Goal: Task Accomplishment & Management: Manage account settings

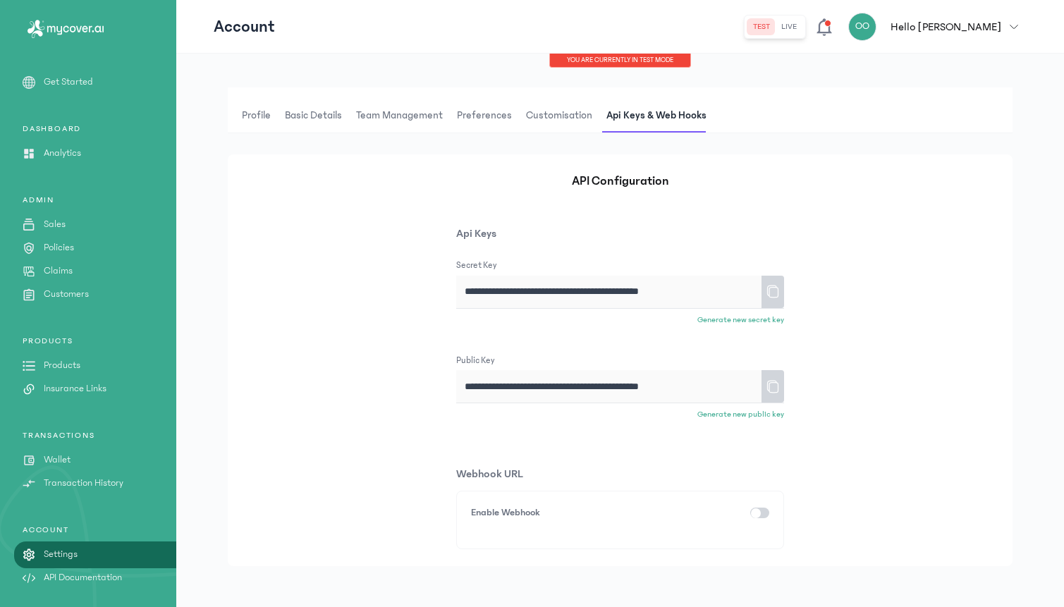
click at [772, 291] on icon at bounding box center [773, 291] width 14 height 25
click at [802, 30] on button "live" at bounding box center [789, 26] width 27 height 17
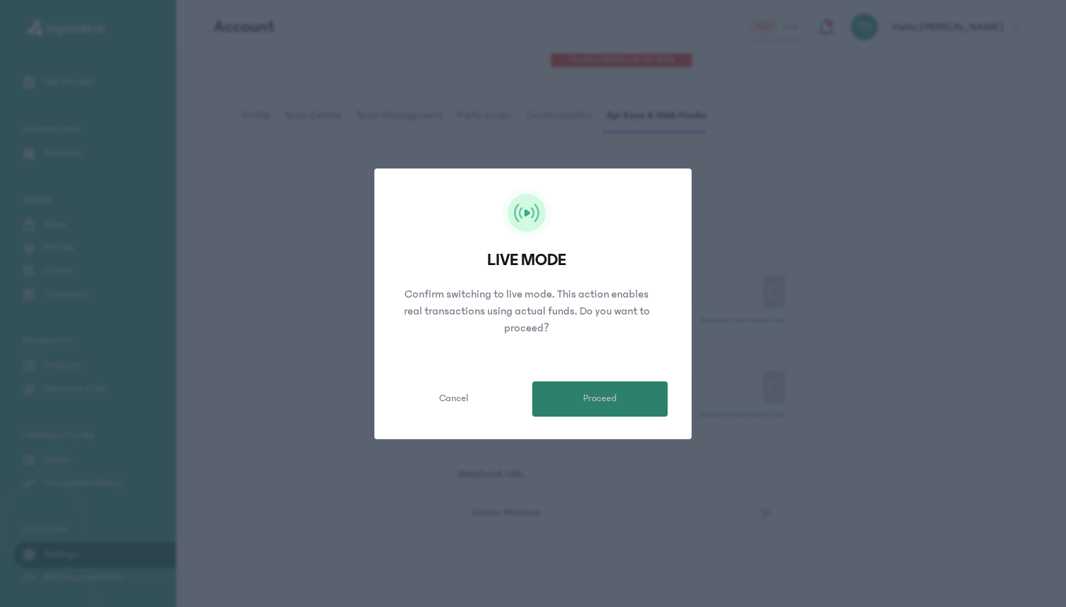
click at [565, 403] on button "Proceed" at bounding box center [599, 398] width 135 height 35
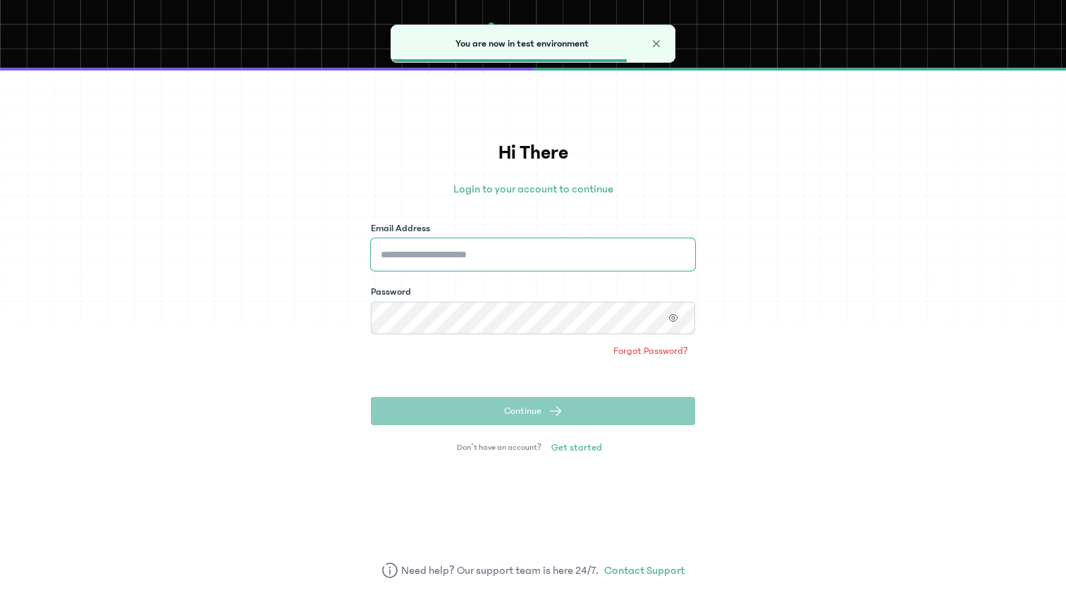
type input "**********"
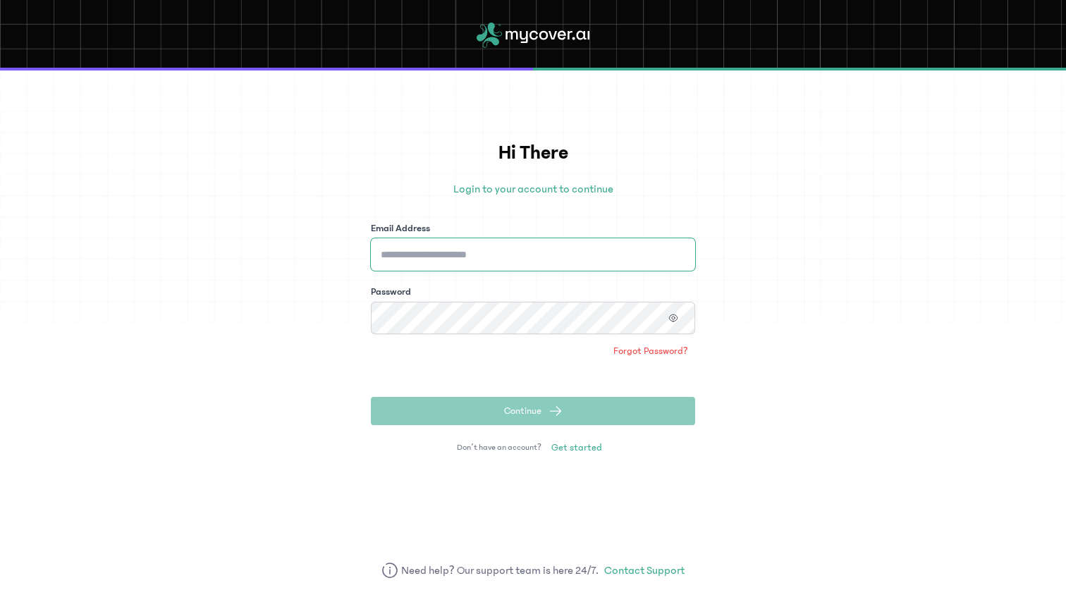
type input "**********"
click at [479, 415] on button "Continue" at bounding box center [533, 411] width 324 height 28
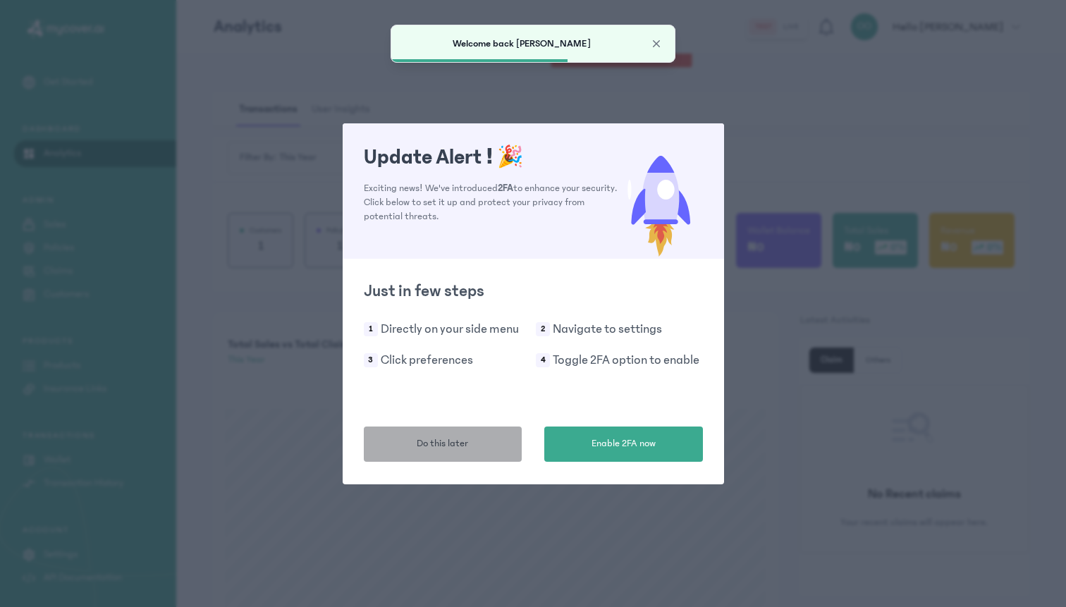
click at [458, 443] on span "Do this later" at bounding box center [442, 443] width 51 height 15
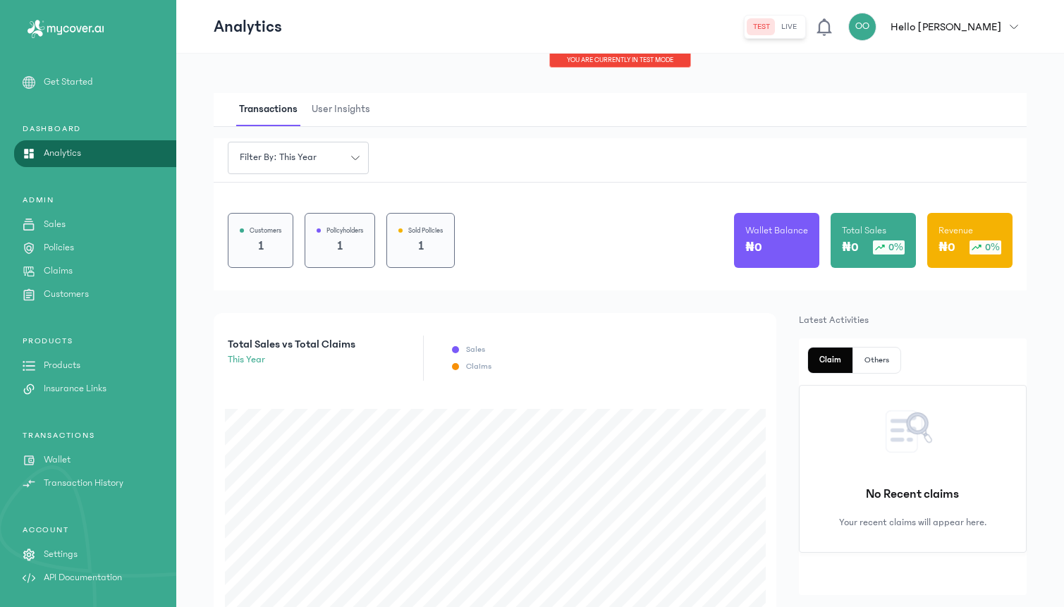
click at [802, 26] on button "live" at bounding box center [789, 26] width 27 height 17
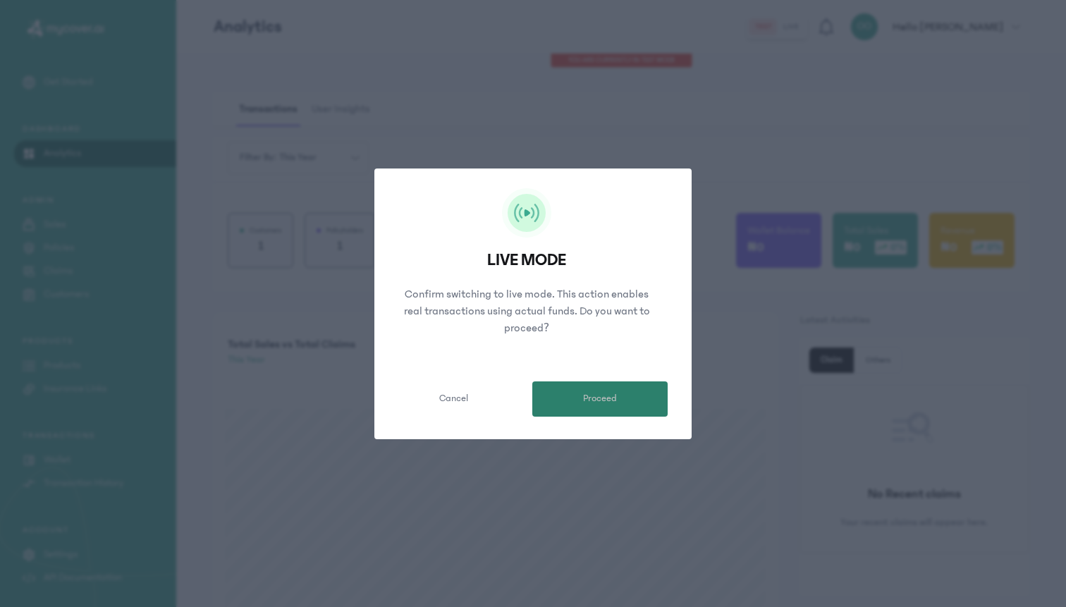
click at [589, 404] on span "Proceed" at bounding box center [600, 398] width 34 height 15
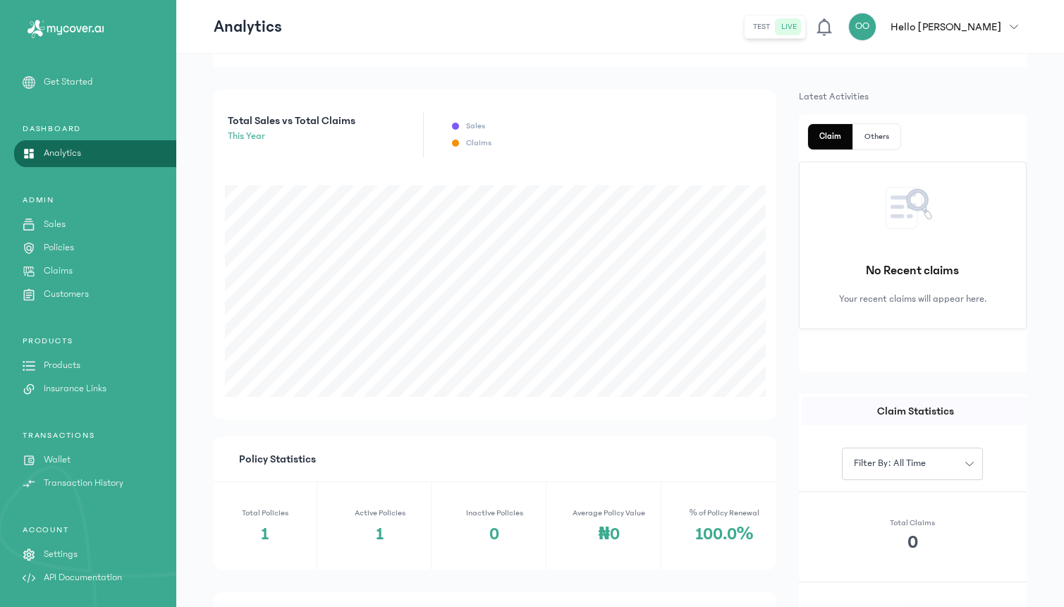
scroll to position [272, 0]
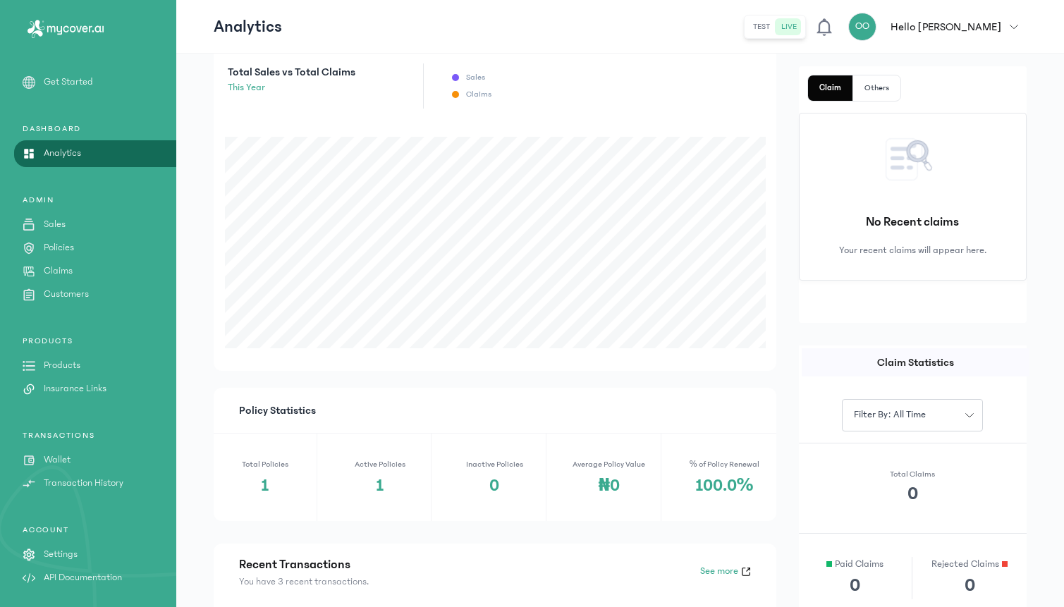
click at [92, 364] on link "Products" at bounding box center [88, 365] width 176 height 15
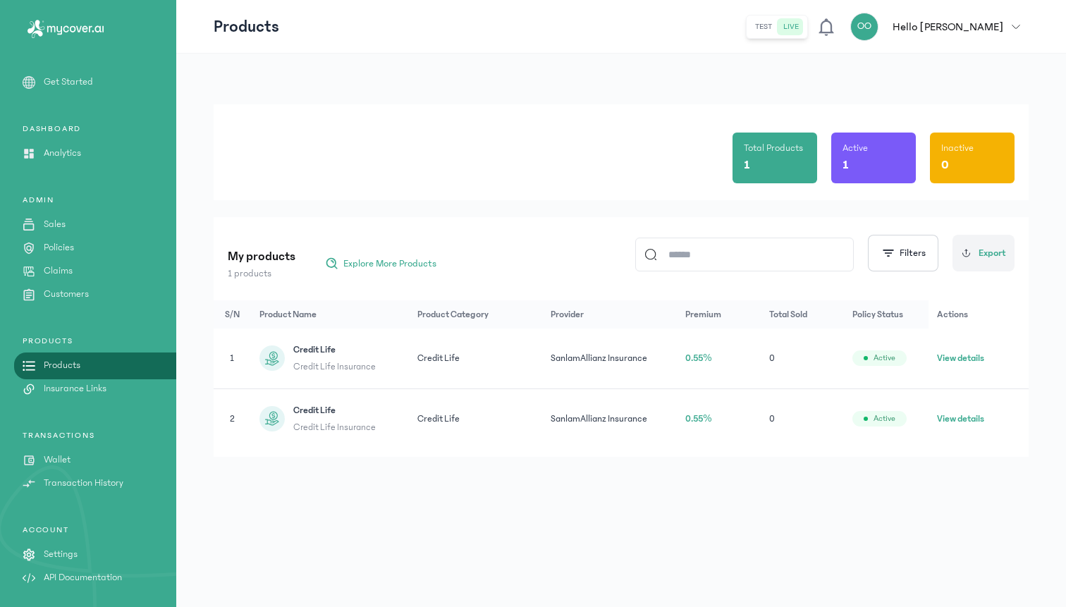
click at [71, 551] on p "Settings" at bounding box center [61, 554] width 34 height 15
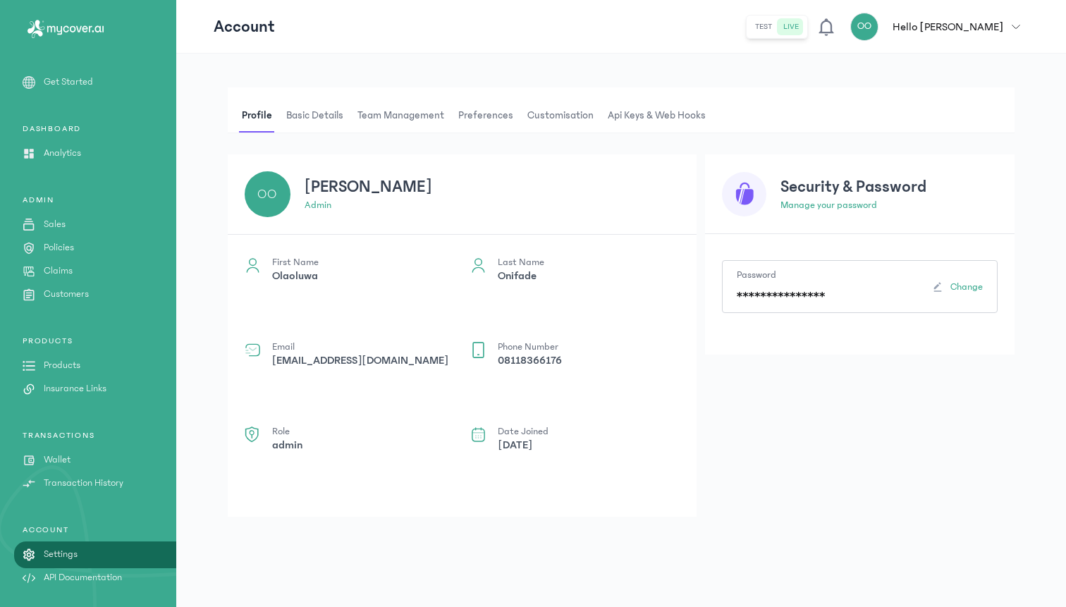
click at [631, 113] on span "Api Keys & Web hooks" at bounding box center [657, 116] width 104 height 34
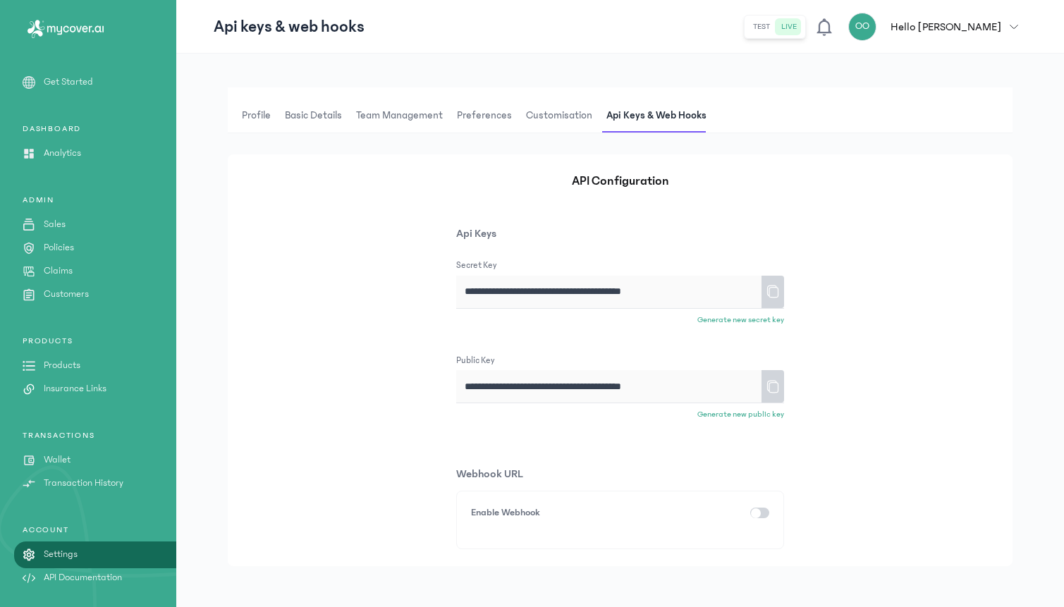
click at [773, 293] on icon at bounding box center [773, 291] width 14 height 25
click at [47, 364] on p "Products" at bounding box center [62, 365] width 37 height 15
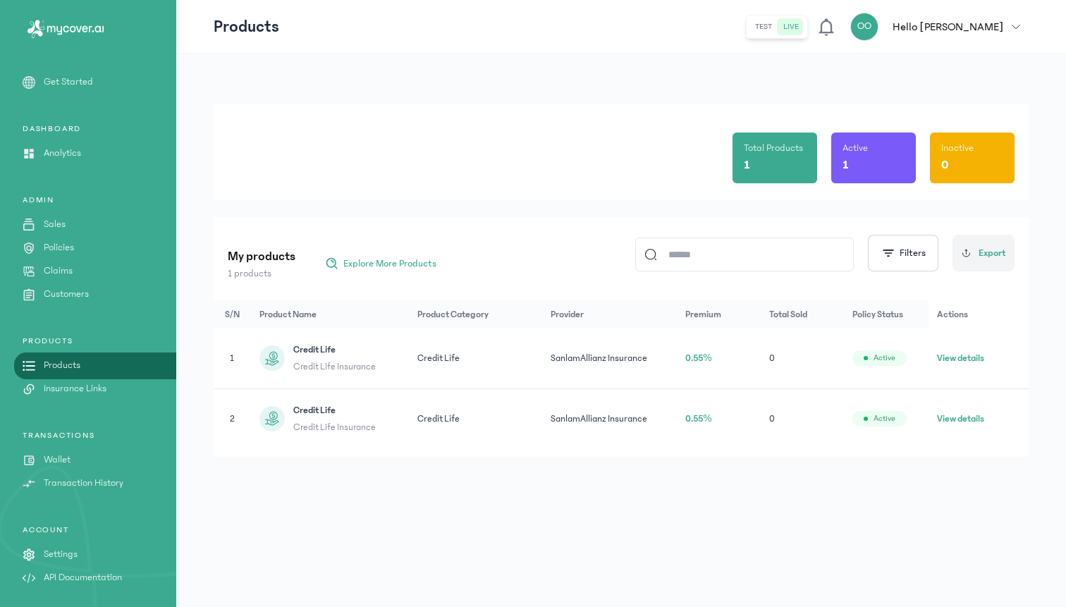
click at [85, 461] on link "Wallet" at bounding box center [88, 460] width 176 height 15
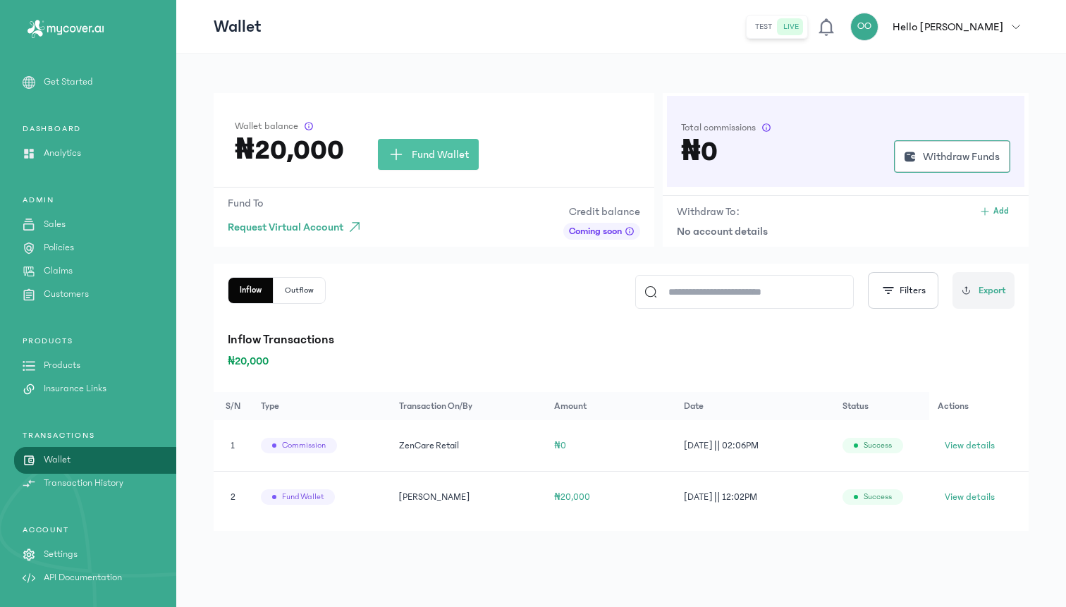
click at [70, 367] on p "Products" at bounding box center [62, 365] width 37 height 15
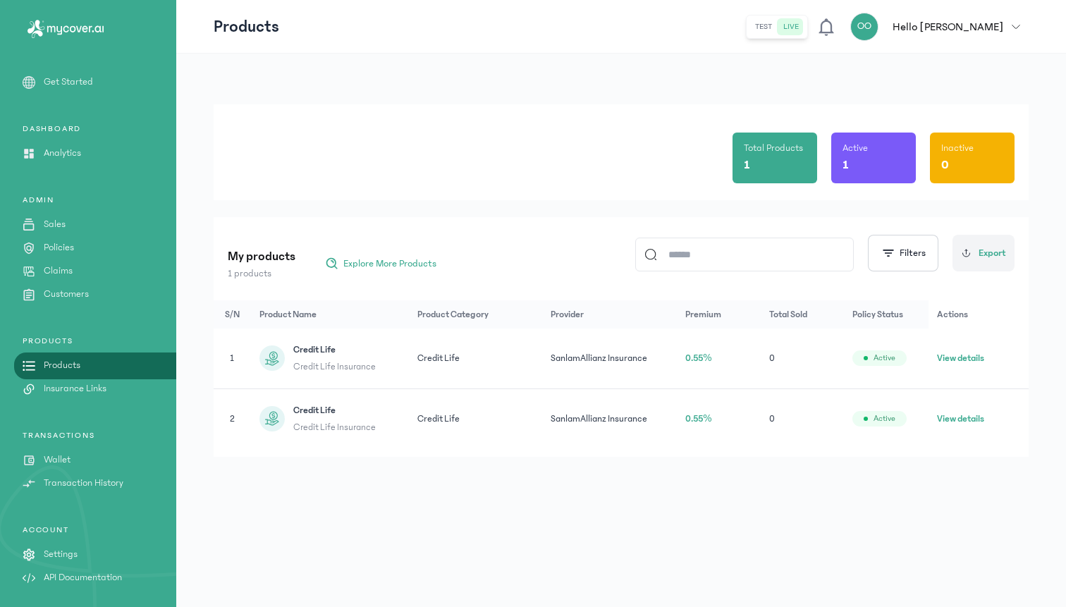
click at [958, 355] on button "View details" at bounding box center [960, 358] width 47 height 14
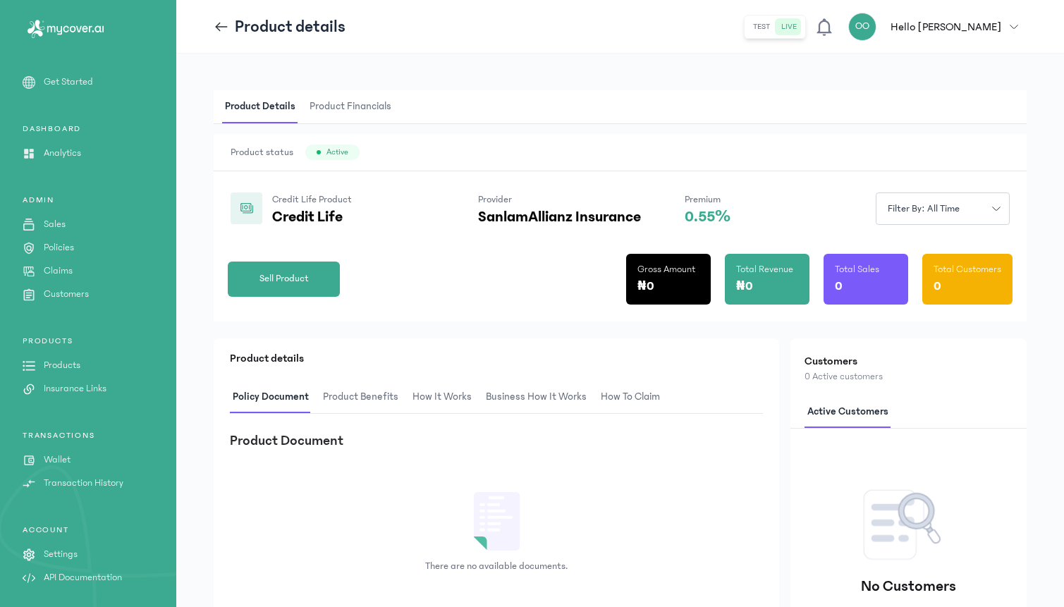
click at [441, 400] on span "How It Works" at bounding box center [442, 397] width 65 height 33
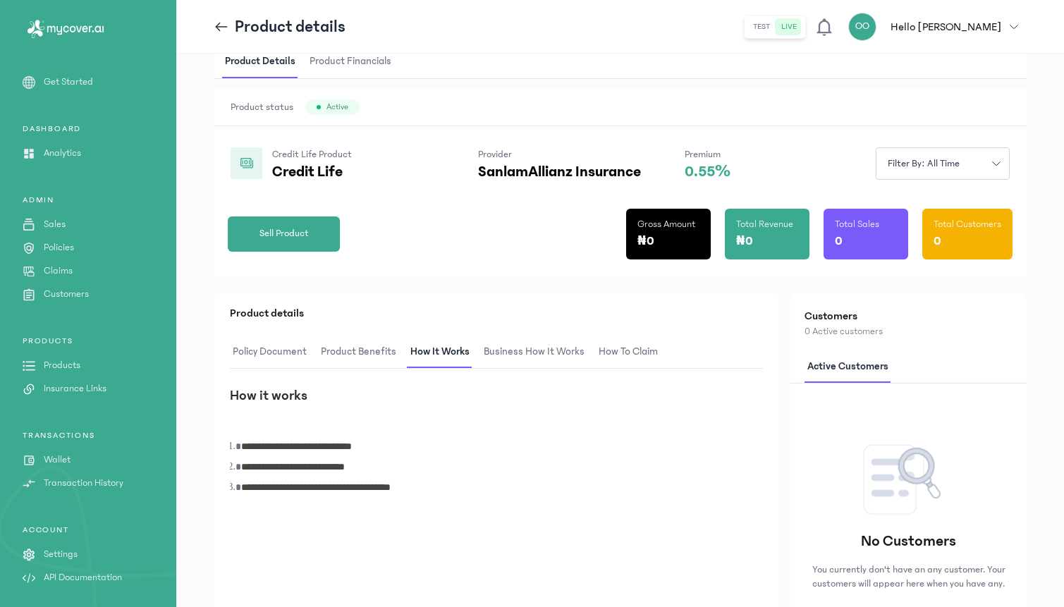
scroll to position [49, 0]
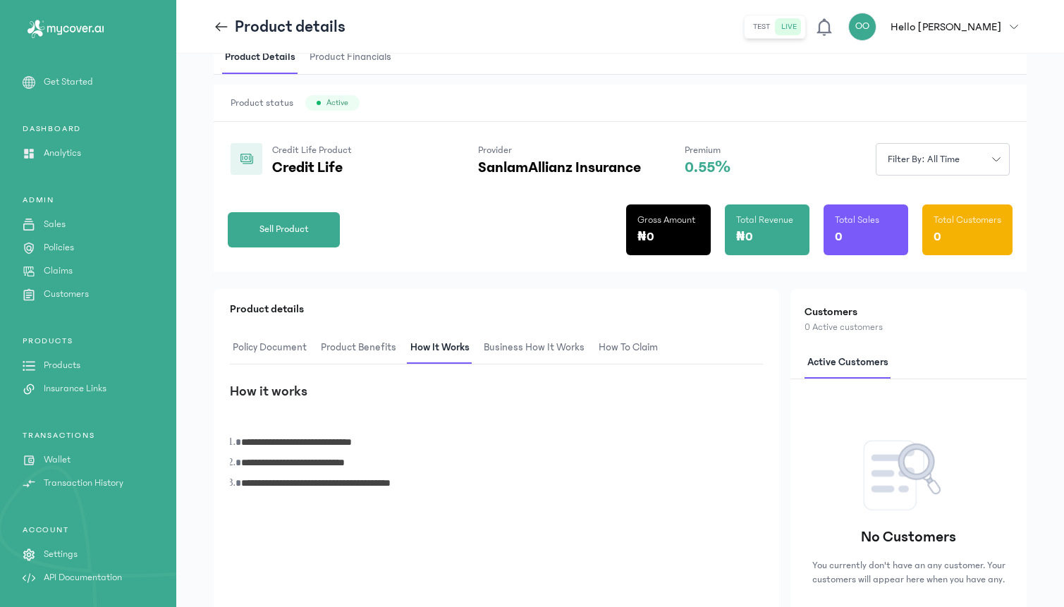
click at [610, 341] on span "How to claim" at bounding box center [628, 347] width 65 height 33
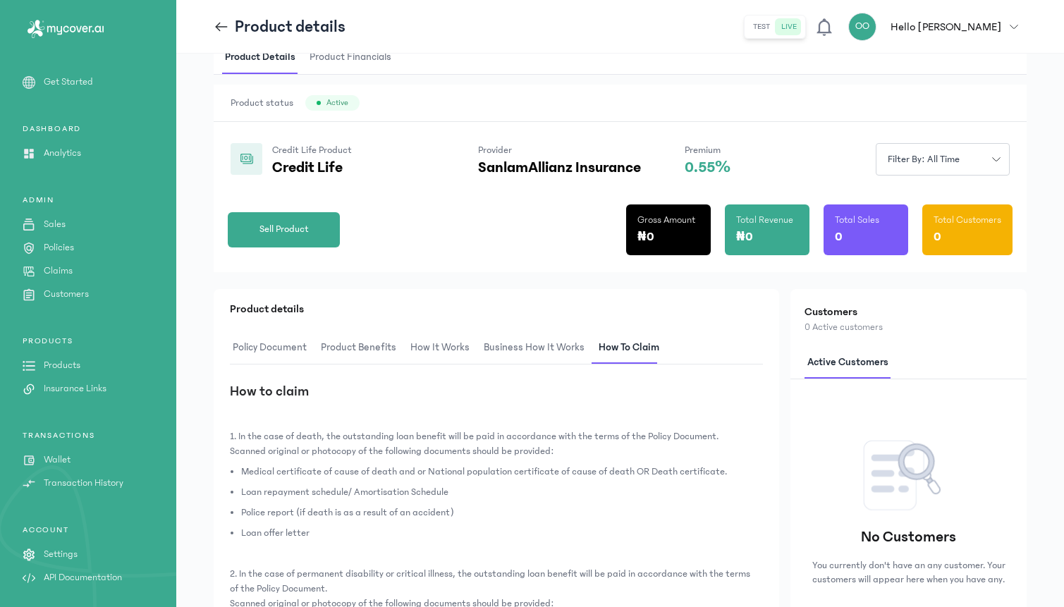
click at [575, 344] on span "Business How It Works" at bounding box center [534, 347] width 106 height 33
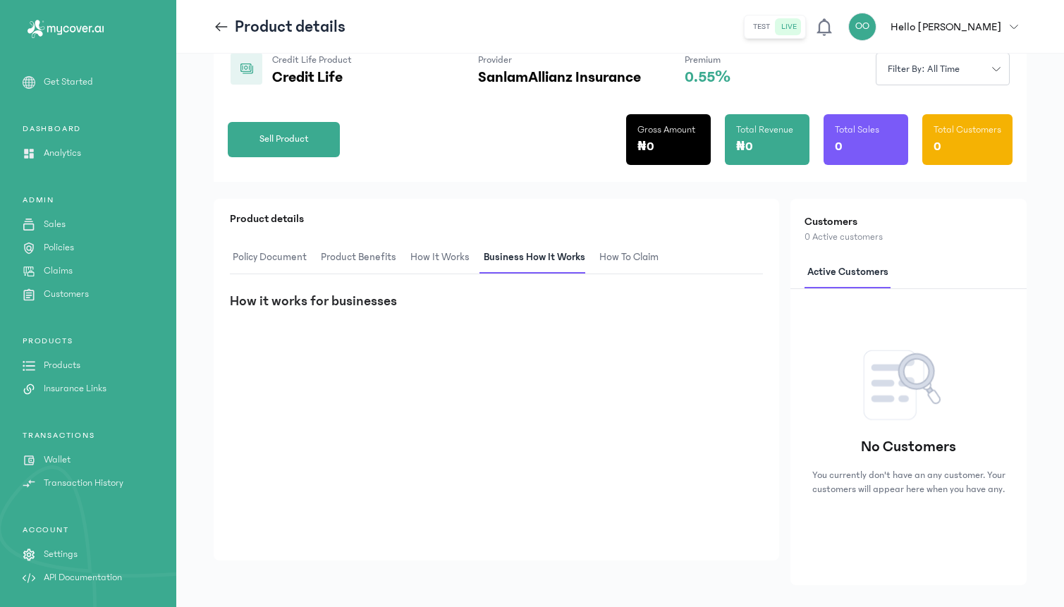
scroll to position [162, 0]
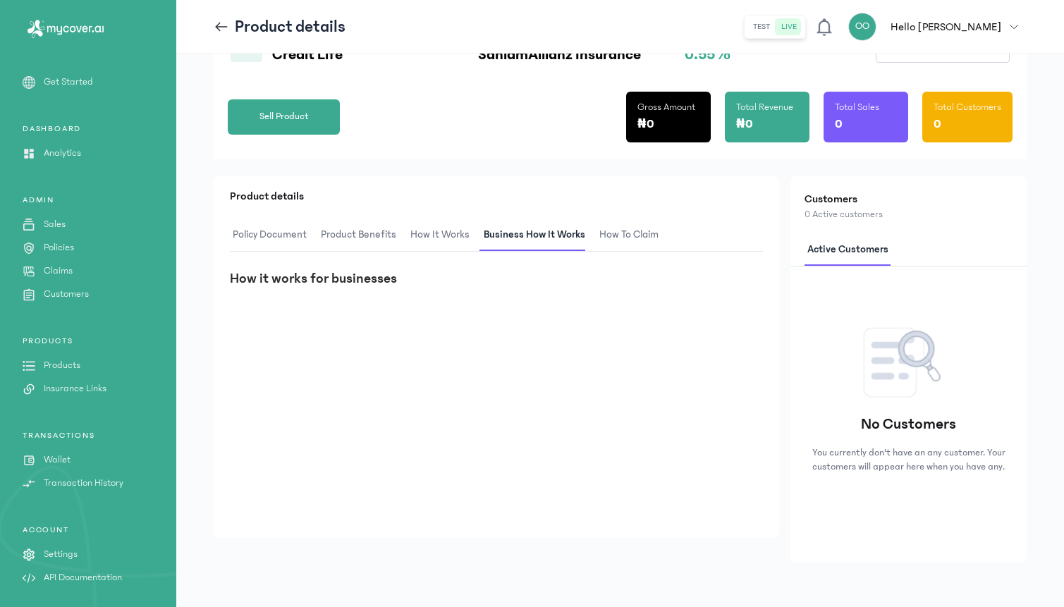
click at [283, 228] on span "Policy Document" at bounding box center [270, 235] width 80 height 33
click at [355, 229] on span "Product Benefits" at bounding box center [360, 235] width 81 height 33
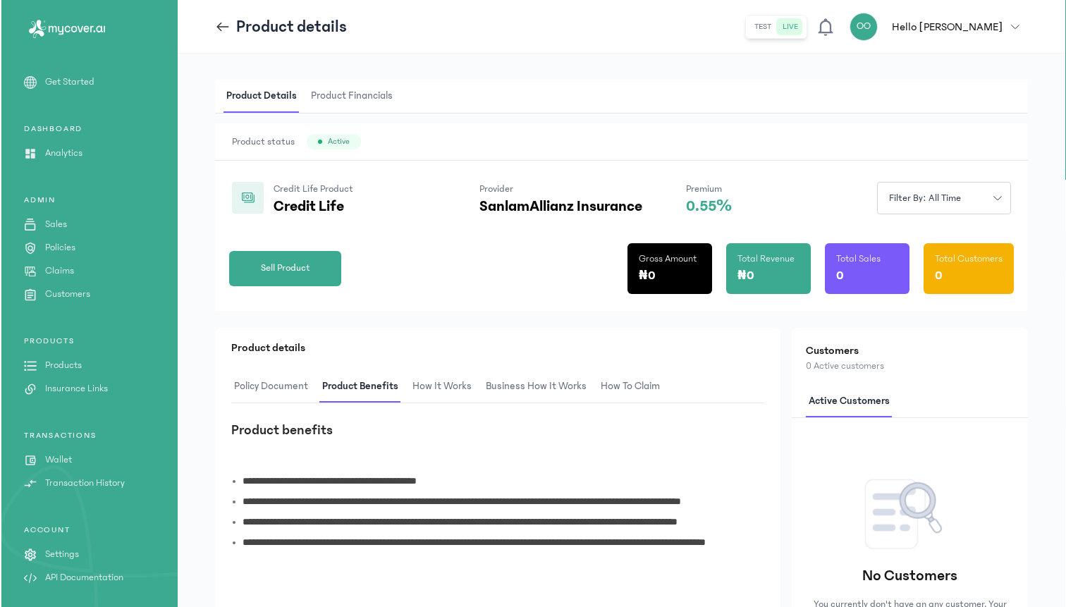
scroll to position [0, 0]
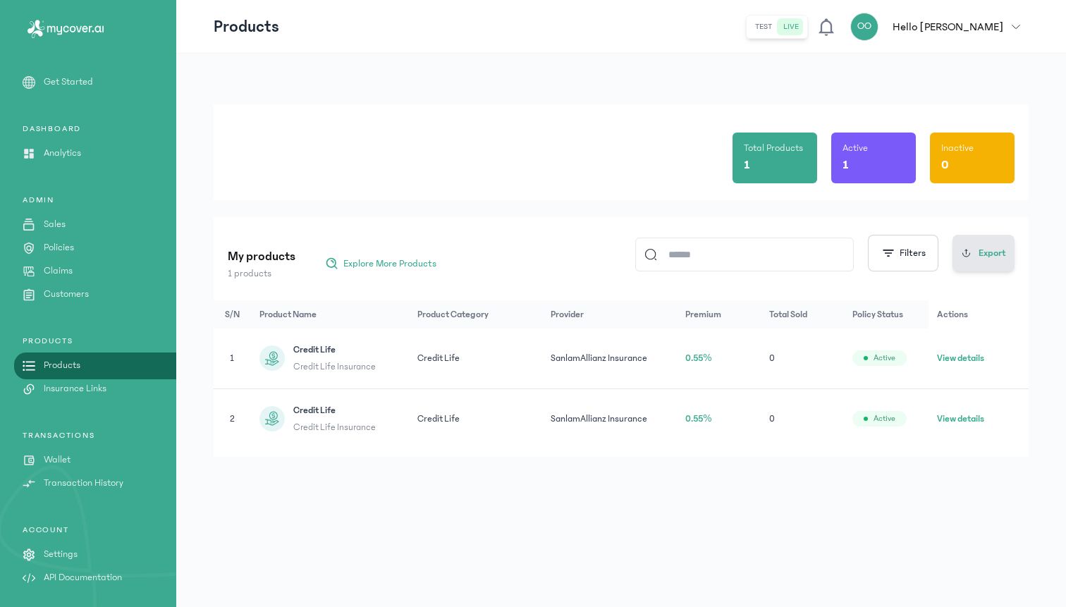
click at [979, 265] on button "Export" at bounding box center [984, 253] width 62 height 37
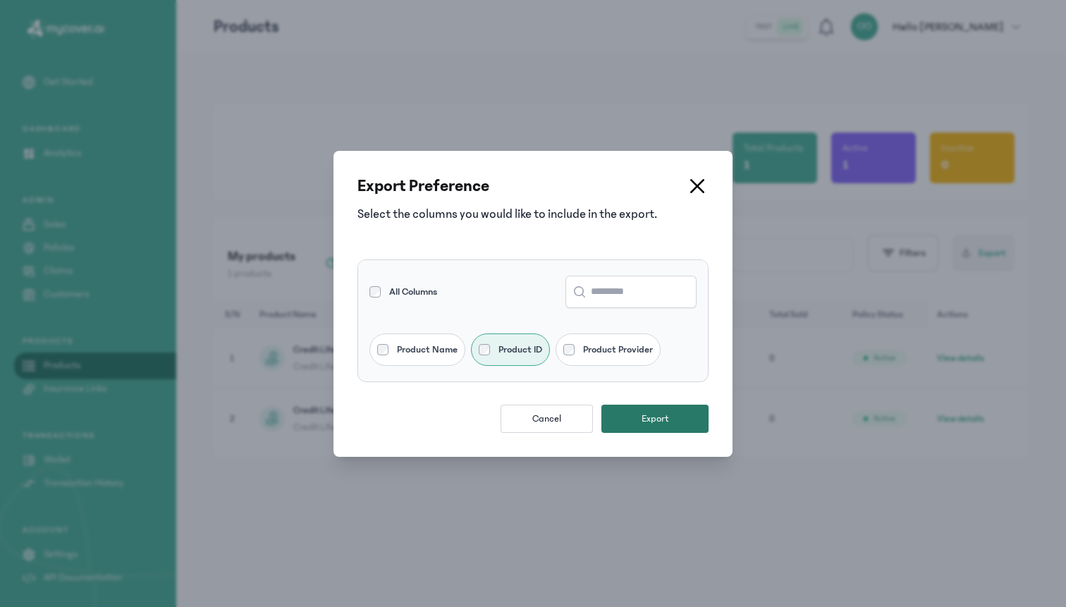
click at [649, 423] on span "Export" at bounding box center [655, 419] width 27 height 14
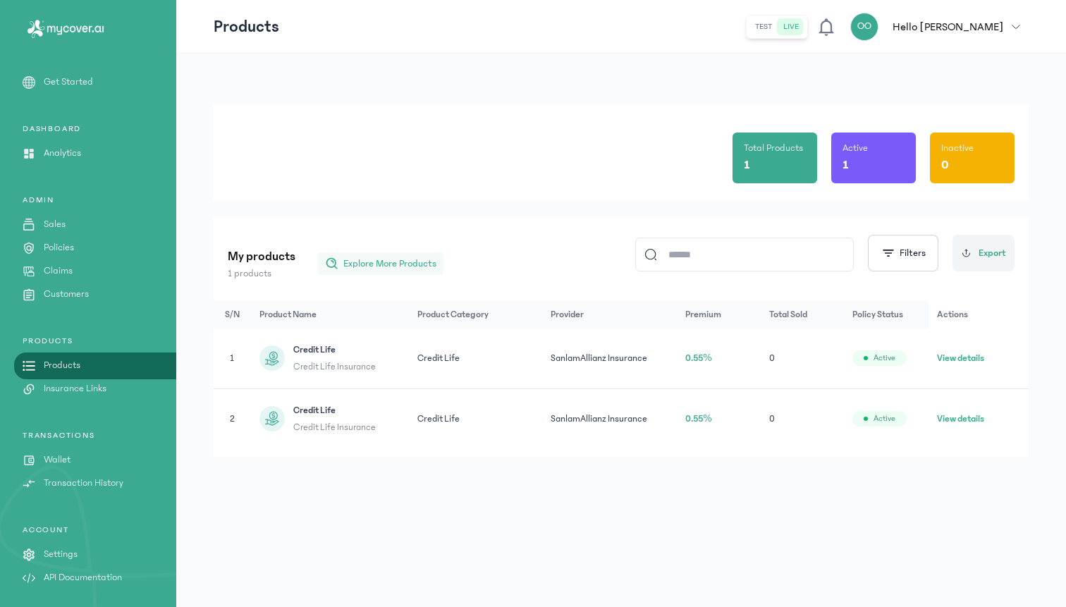
click at [382, 262] on span "Explore More Products" at bounding box center [389, 264] width 93 height 14
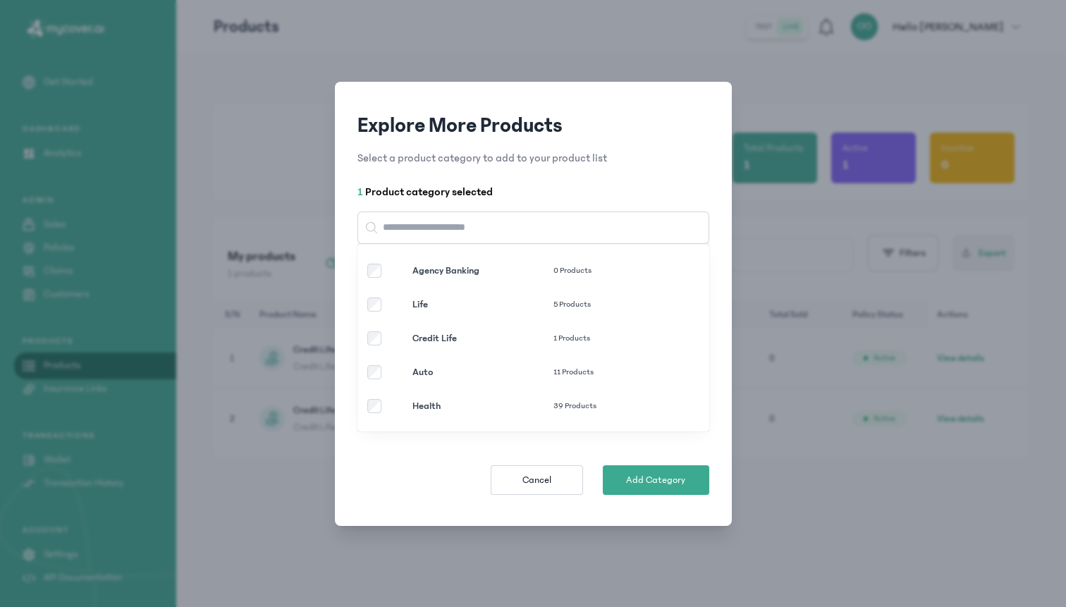
scroll to position [78, 0]
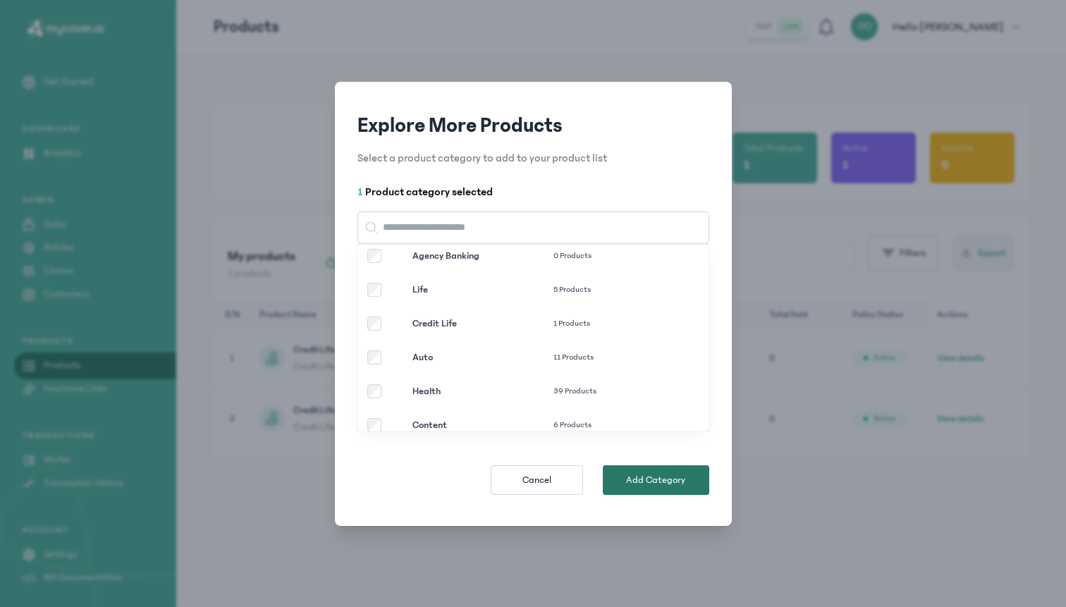
click at [633, 489] on button "Add Category" at bounding box center [656, 480] width 106 height 30
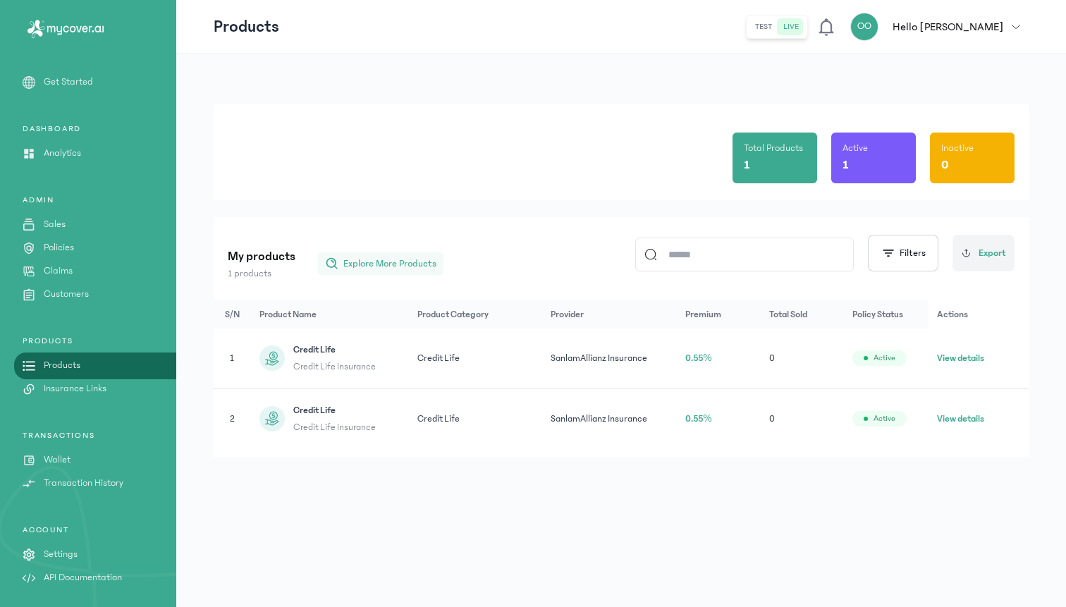
click at [378, 269] on span "Explore More Products" at bounding box center [389, 264] width 93 height 14
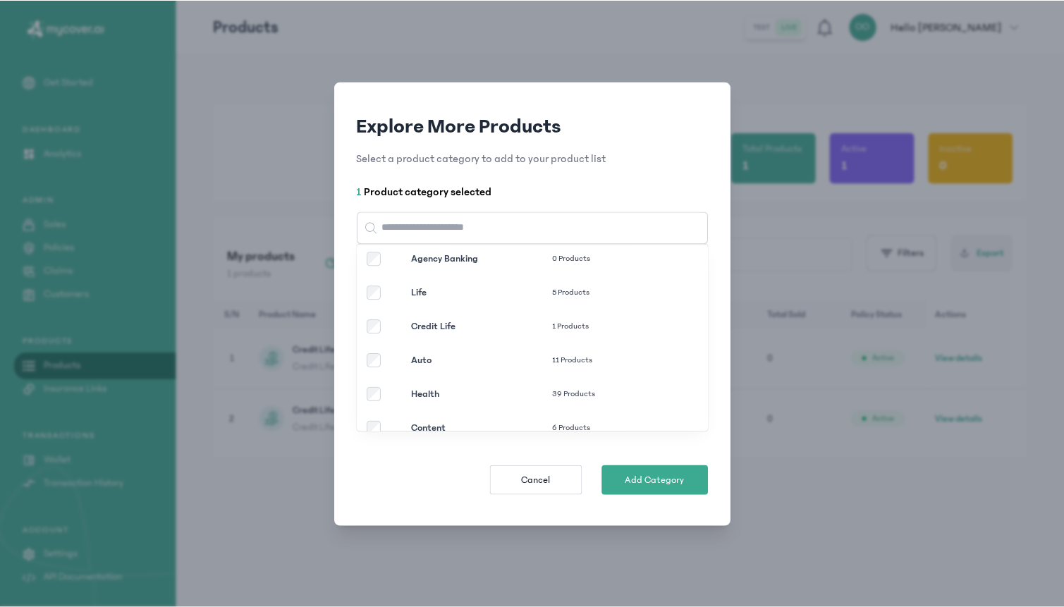
scroll to position [128, 0]
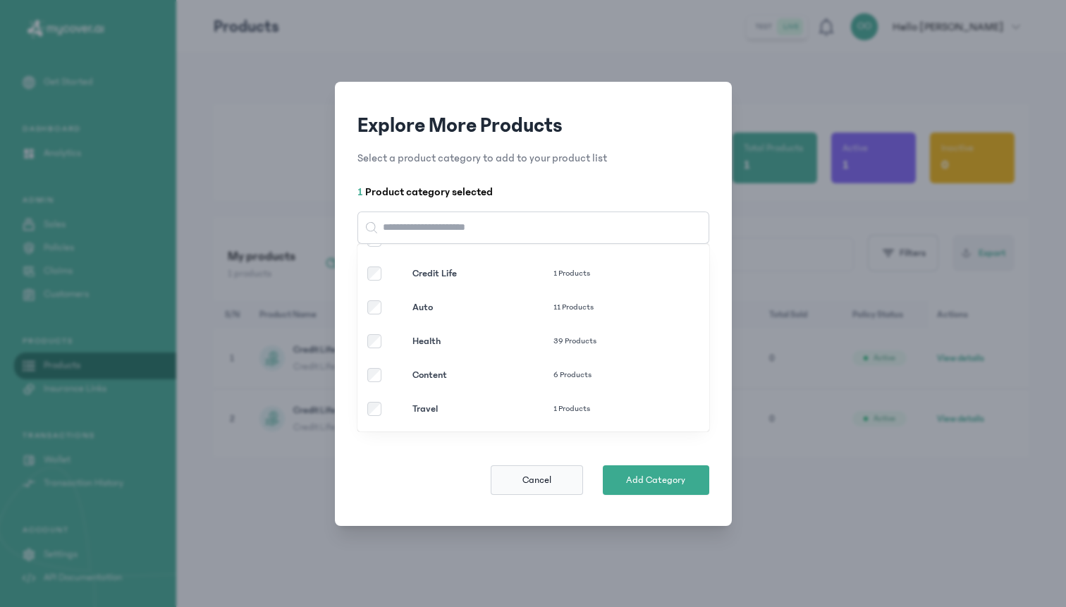
click at [519, 482] on button "Cancel" at bounding box center [537, 480] width 92 height 30
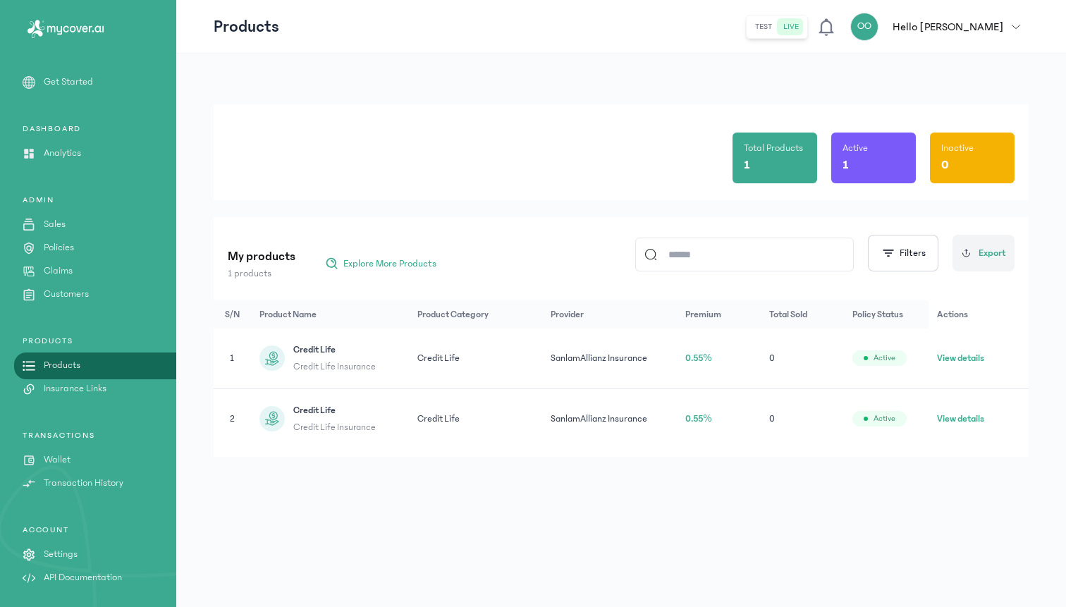
click at [388, 360] on div "Credit Life Credit Life Insurance" at bounding box center [329, 359] width 141 height 32
click at [946, 353] on button "View details" at bounding box center [960, 358] width 47 height 14
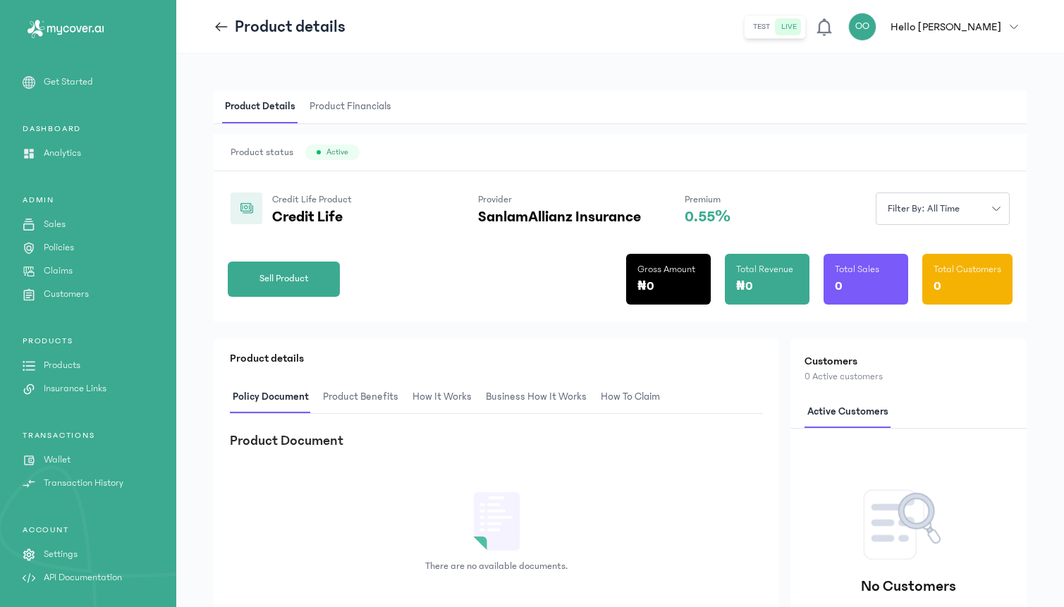
click at [343, 115] on span "Product Financials" at bounding box center [350, 106] width 87 height 33
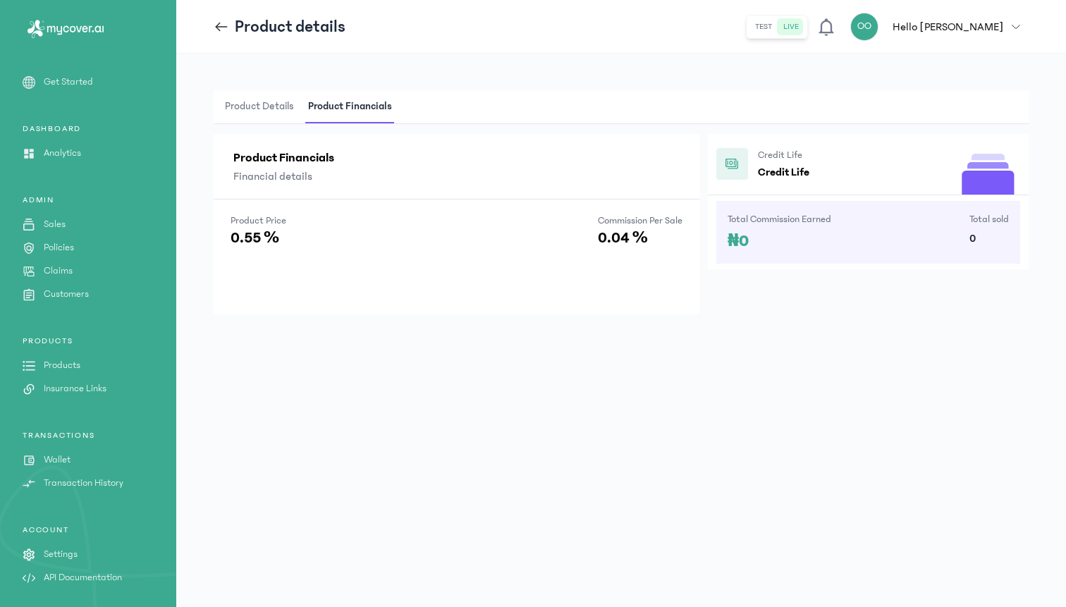
click at [255, 109] on span "Product Details" at bounding box center [259, 106] width 75 height 33
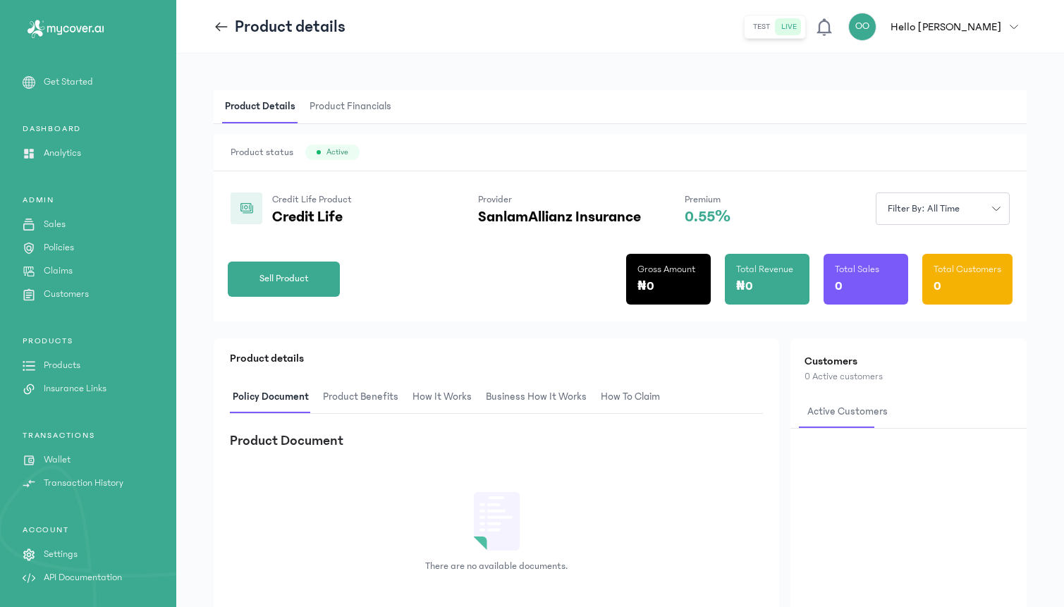
click at [910, 202] on span "Filter by: all time" at bounding box center [923, 209] width 89 height 15
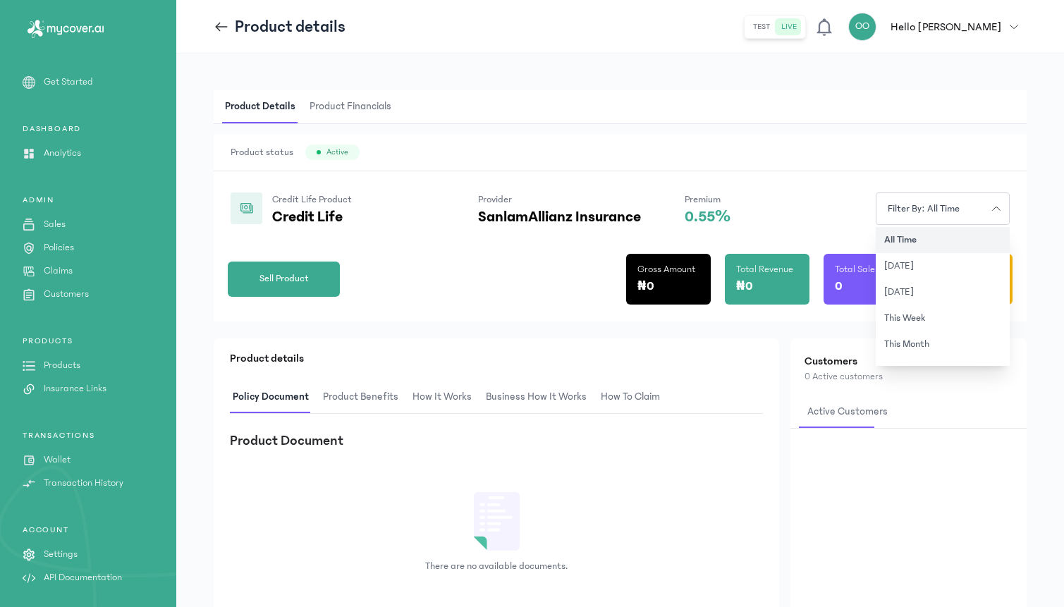
click at [925, 205] on span "Filter by: all time" at bounding box center [923, 209] width 89 height 15
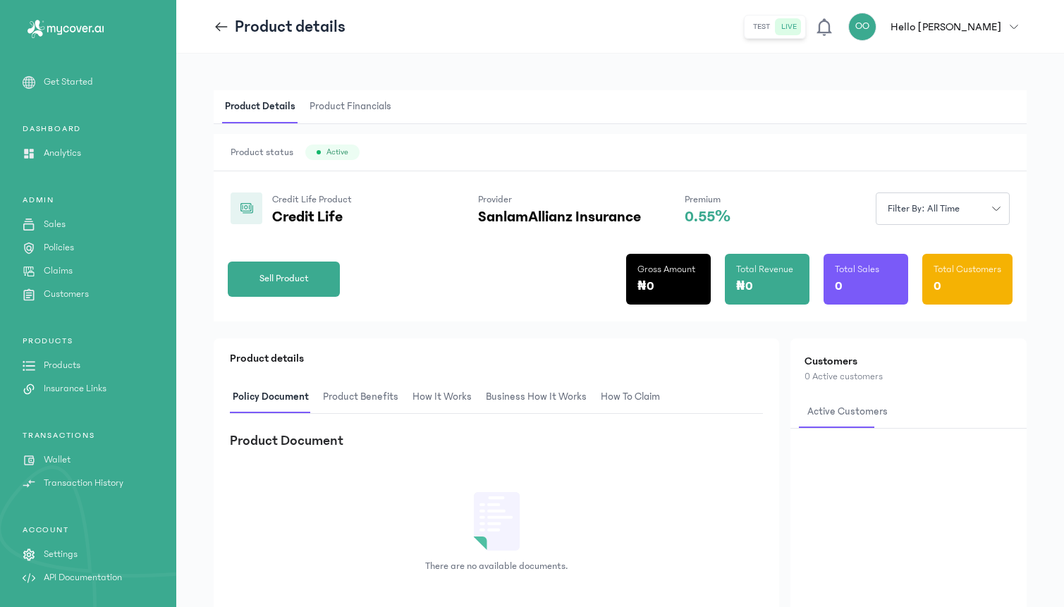
scroll to position [79, 0]
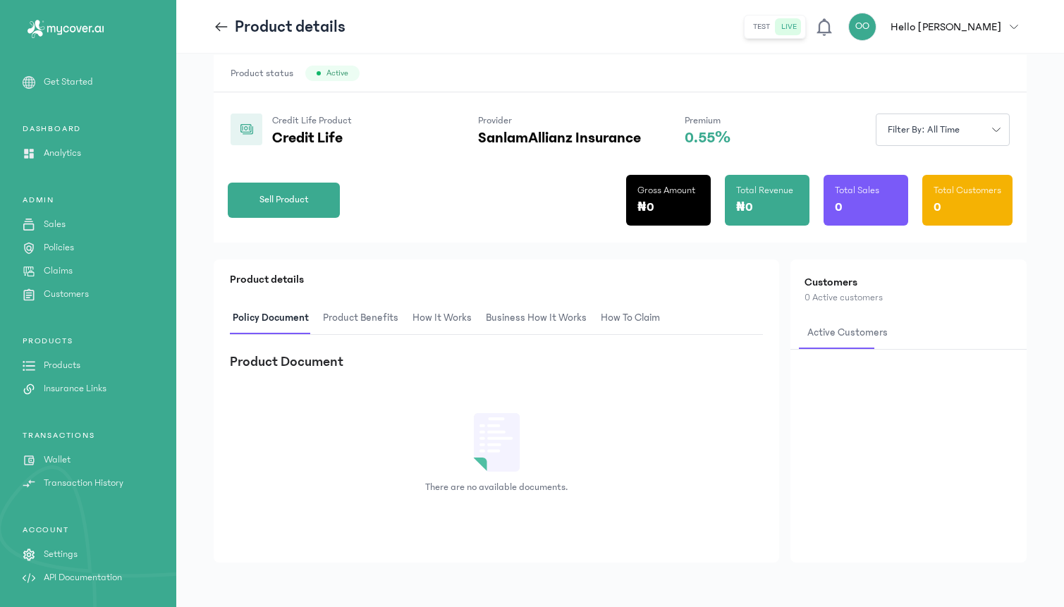
click at [103, 75] on link "Get Started" at bounding box center [88, 82] width 176 height 15
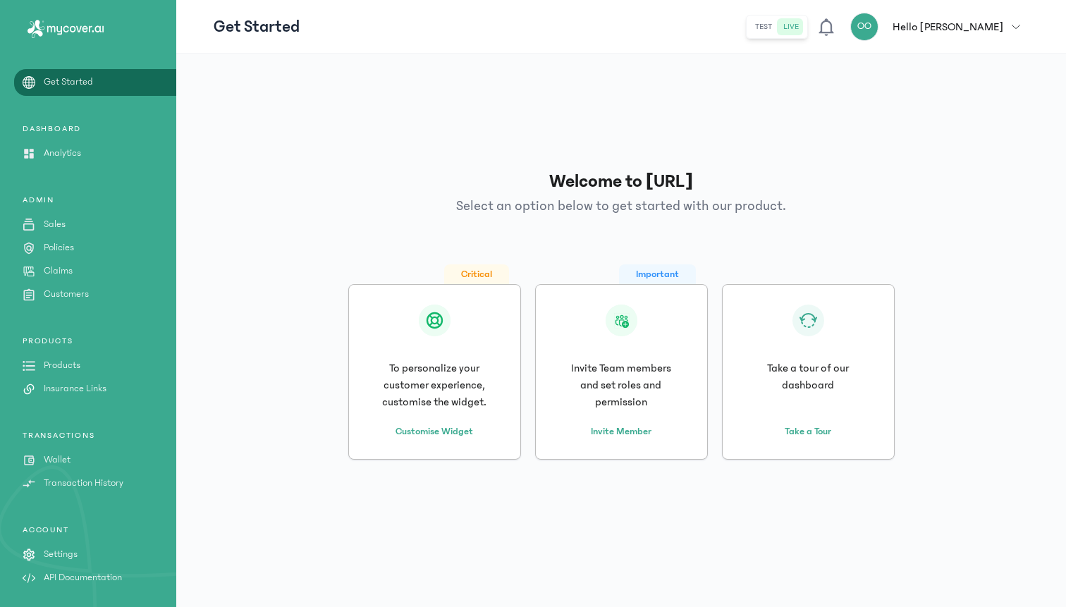
click at [66, 154] on p "Analytics" at bounding box center [62, 153] width 37 height 15
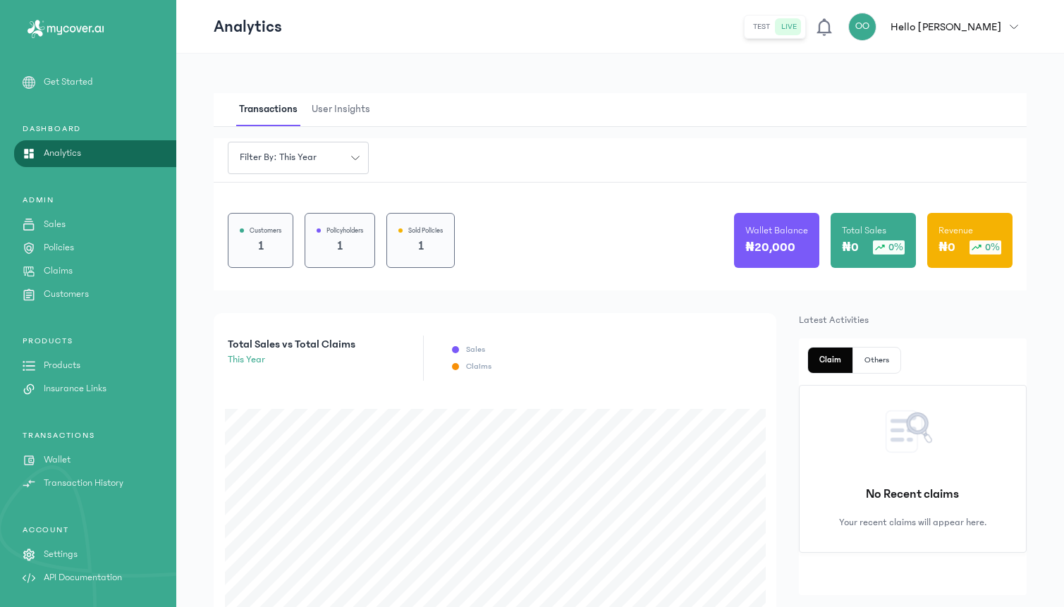
click at [243, 237] on p "1" at bounding box center [261, 246] width 42 height 20
click at [271, 233] on p "Customers" at bounding box center [266, 230] width 32 height 11
click at [74, 298] on p "Customers" at bounding box center [66, 294] width 45 height 15
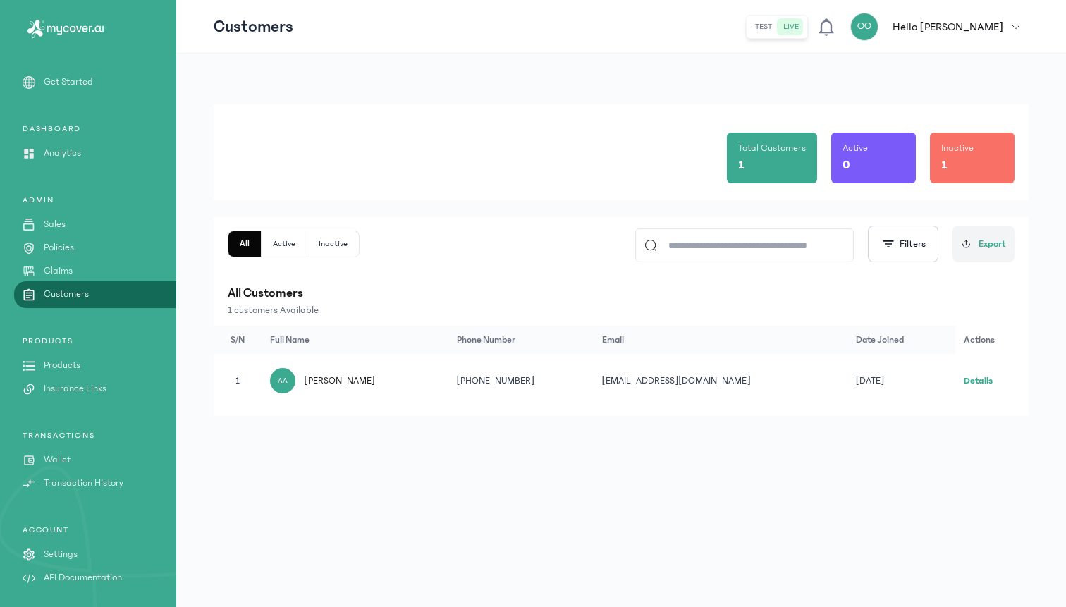
click at [959, 373] on td "Details" at bounding box center [991, 381] width 73 height 54
click at [964, 381] on link "Details" at bounding box center [978, 381] width 29 height 10
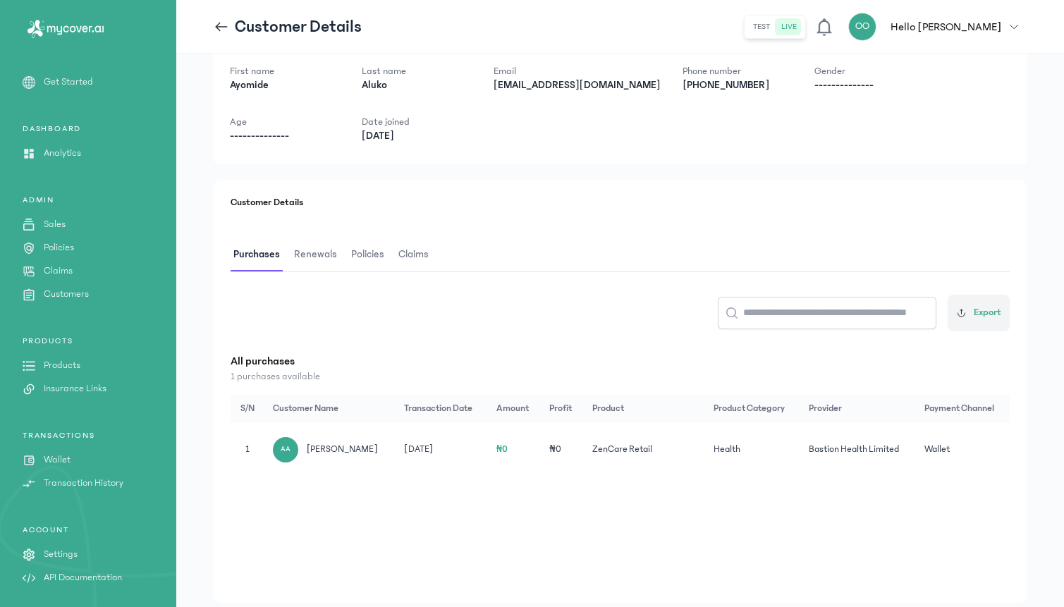
scroll to position [59, 0]
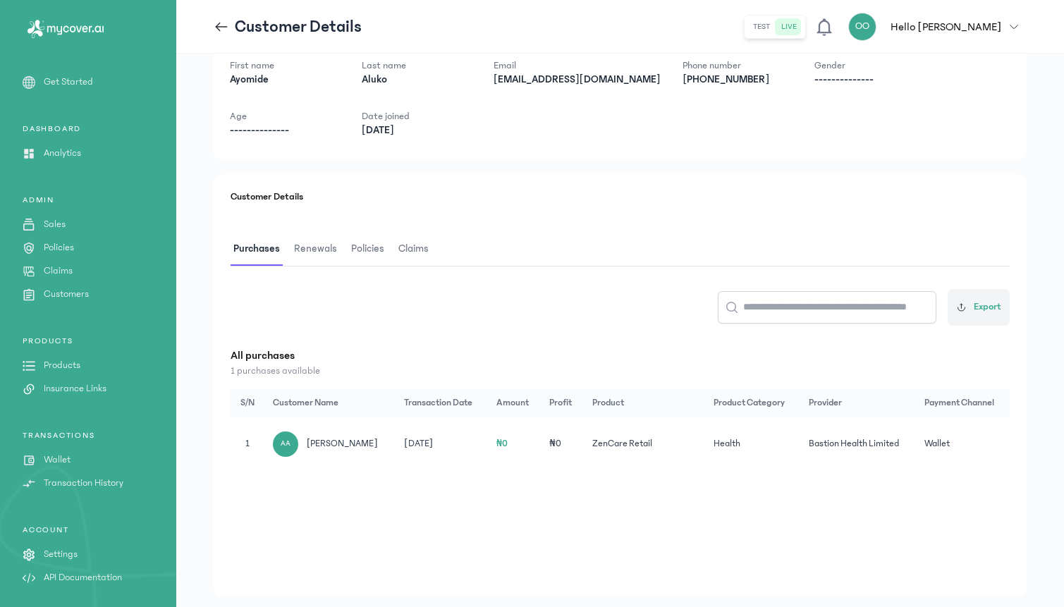
click at [407, 250] on span "Claims" at bounding box center [414, 249] width 36 height 33
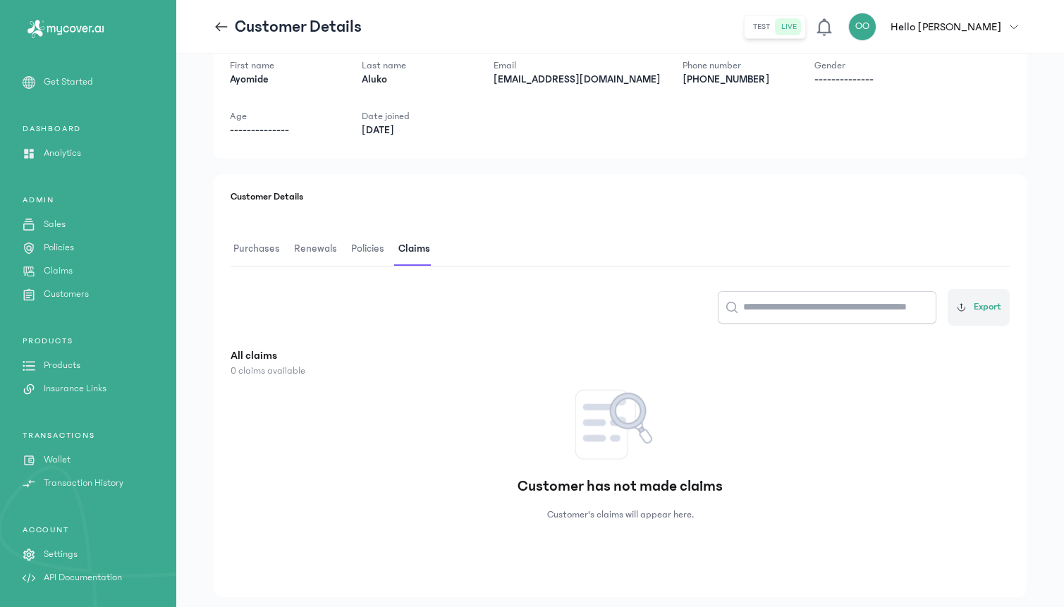
click at [338, 256] on button "Renewals" at bounding box center [319, 249] width 57 height 33
click at [360, 254] on span "Policies" at bounding box center [368, 249] width 39 height 33
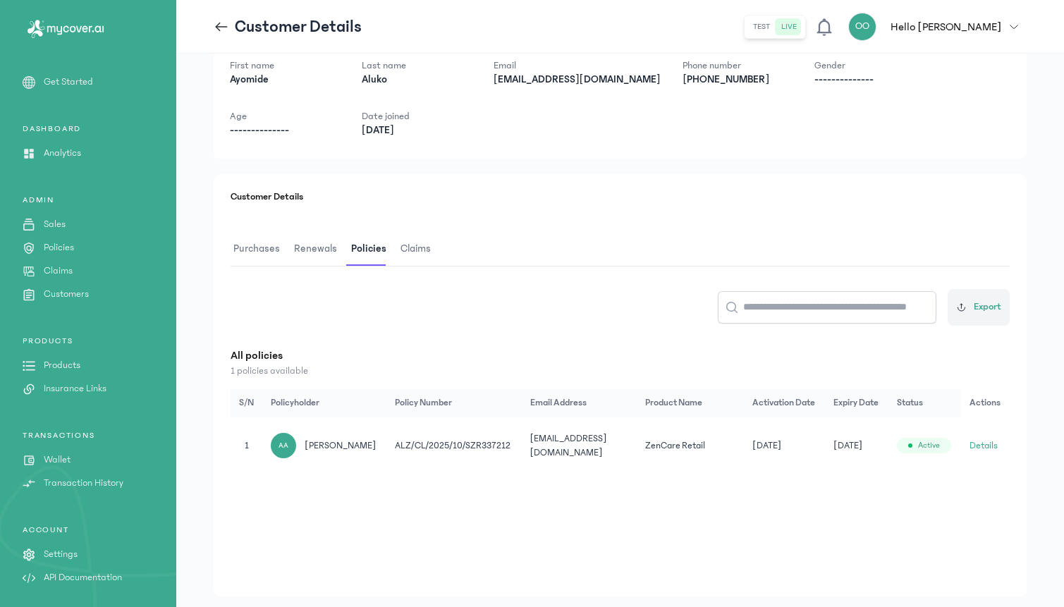
click at [319, 252] on span "Renewals" at bounding box center [315, 249] width 49 height 33
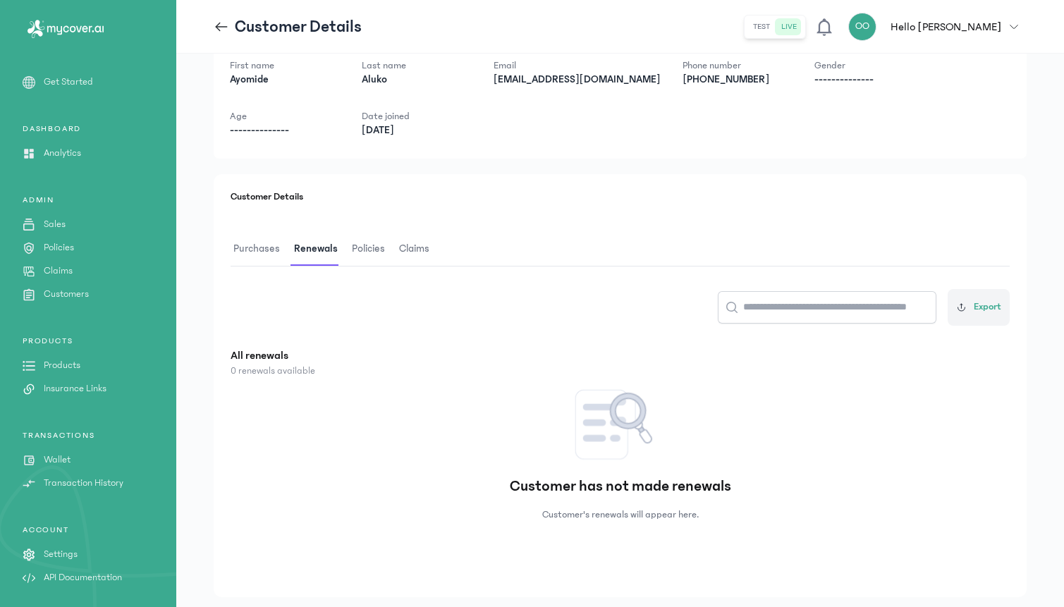
click at [88, 225] on link "Sales" at bounding box center [88, 224] width 176 height 15
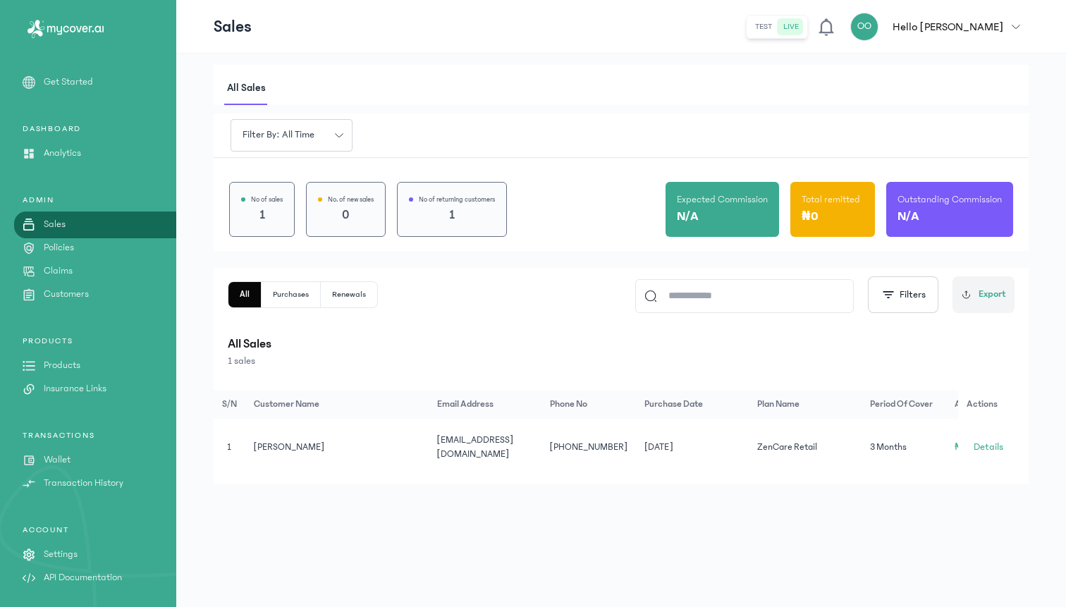
click at [81, 359] on link "Products" at bounding box center [88, 365] width 176 height 15
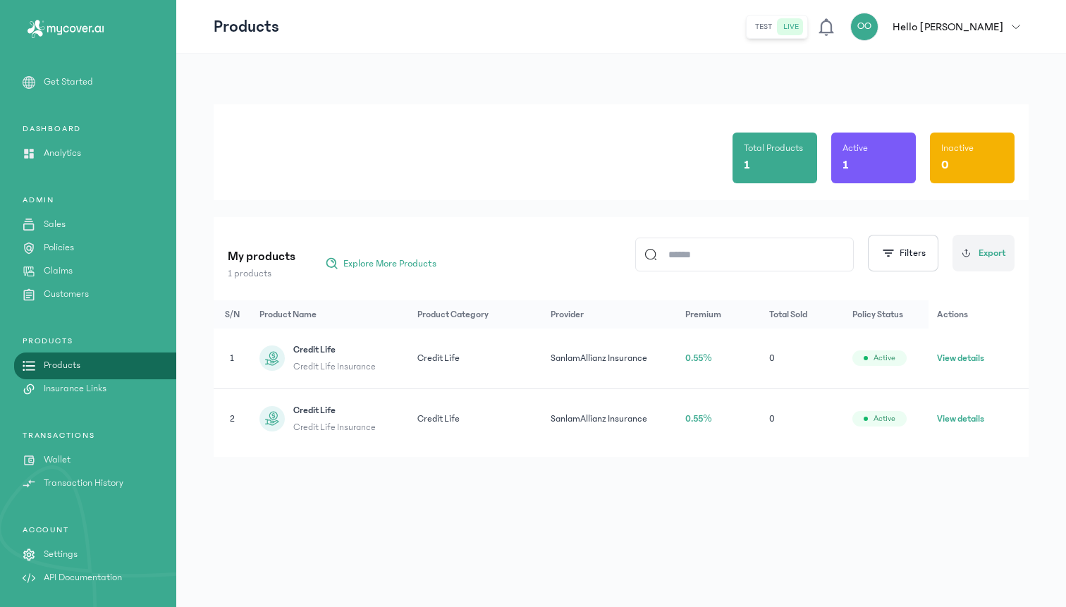
click at [63, 549] on p "Settings" at bounding box center [61, 554] width 34 height 15
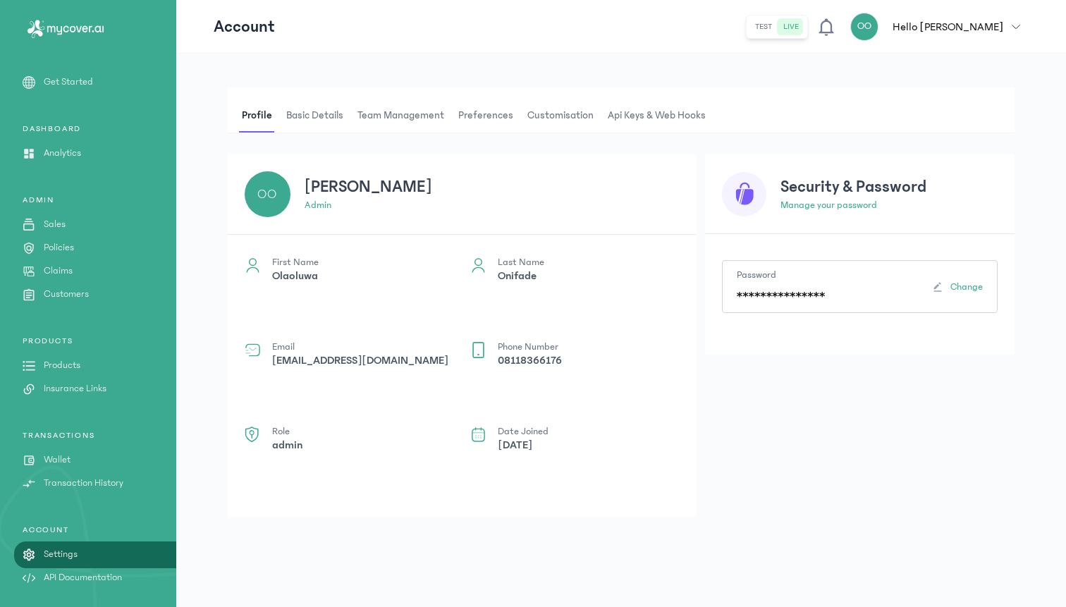
click at [637, 114] on span "Api Keys & Web hooks" at bounding box center [657, 116] width 104 height 34
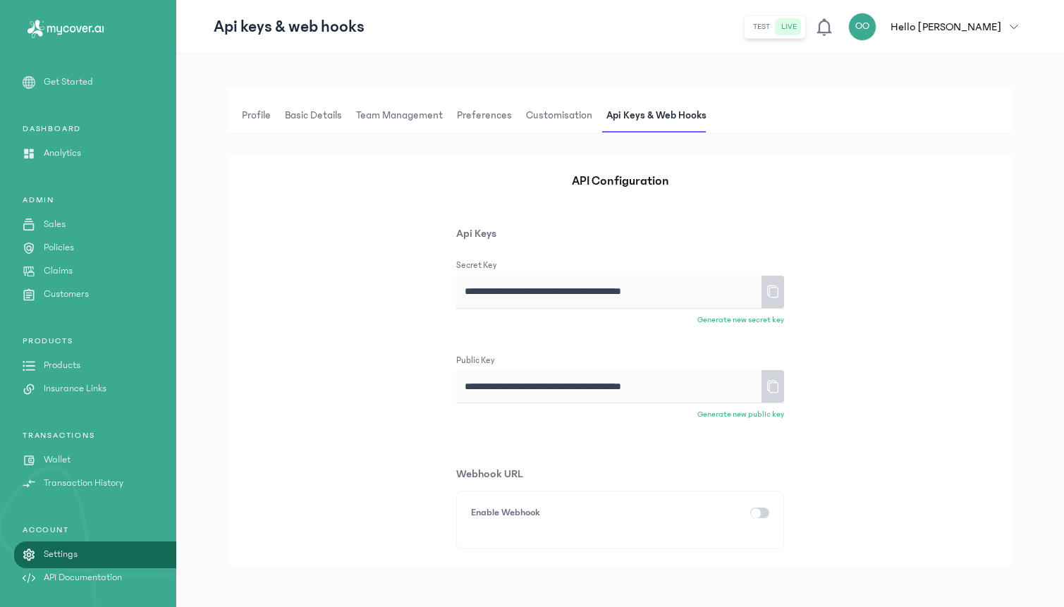
click at [759, 514] on div "button" at bounding box center [756, 513] width 10 height 10
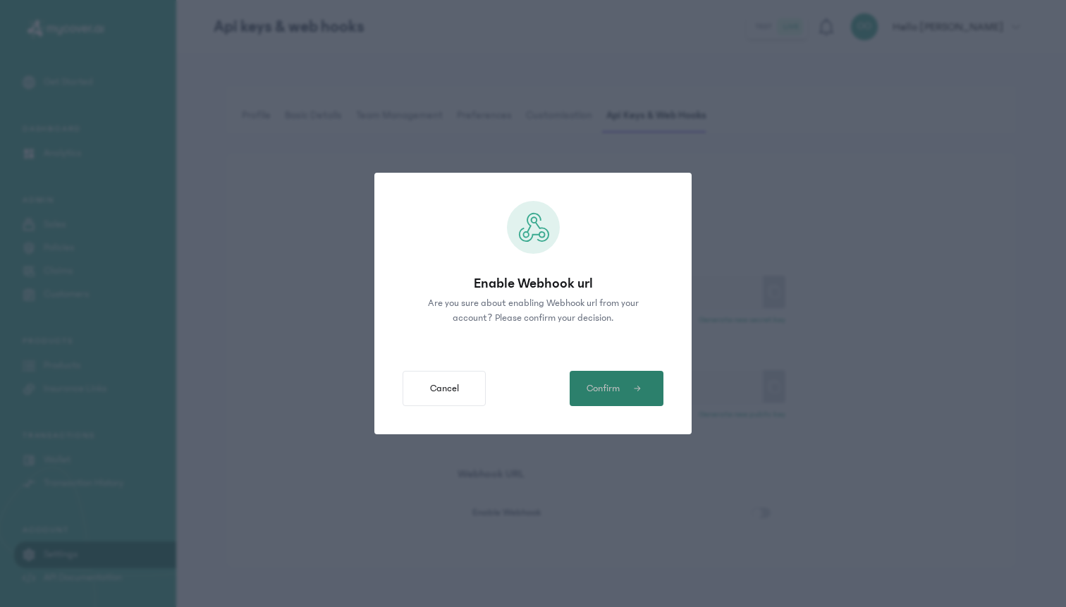
click at [592, 392] on span "Confirm" at bounding box center [603, 388] width 33 height 15
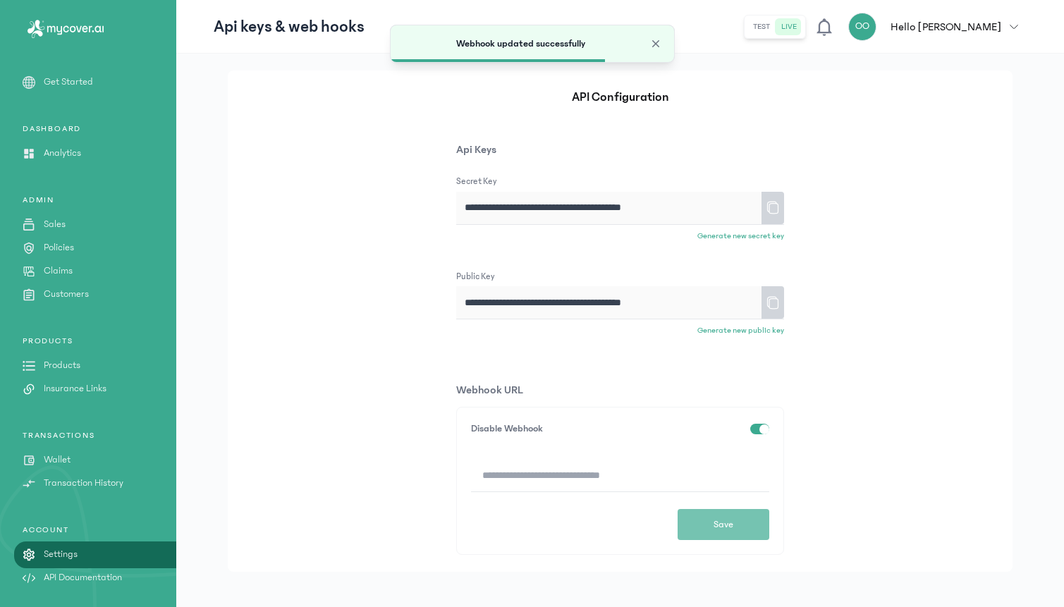
scroll to position [99, 0]
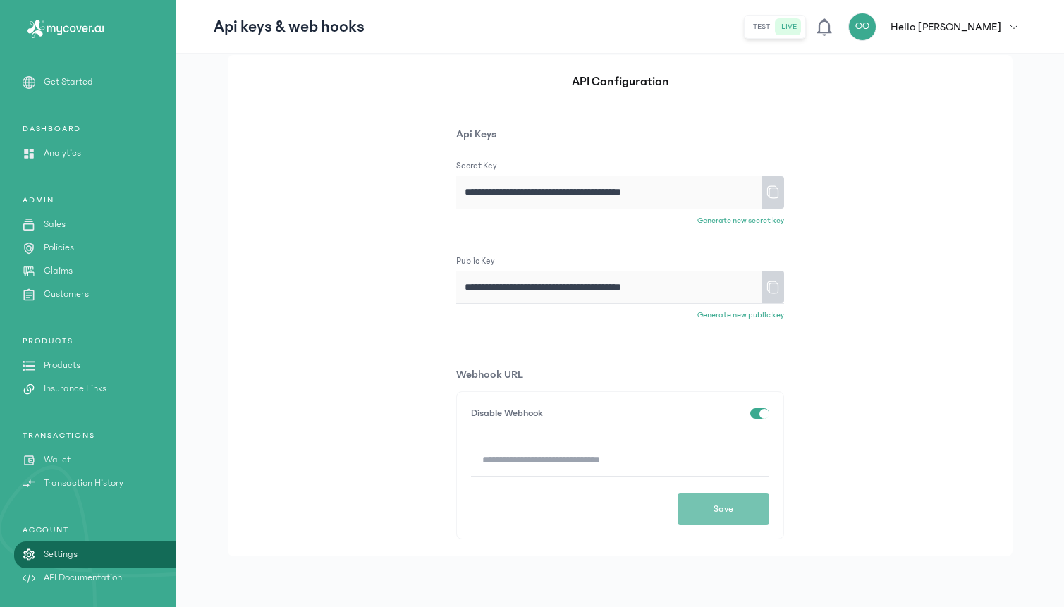
click at [642, 464] on input at bounding box center [620, 459] width 298 height 32
click at [776, 25] on button "test" at bounding box center [761, 26] width 28 height 17
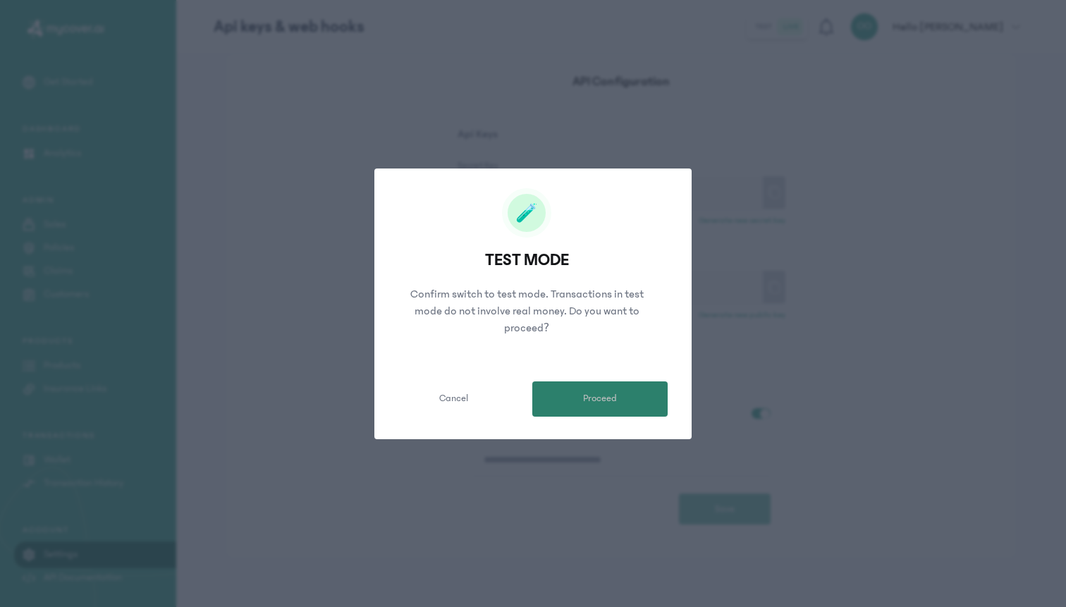
click at [563, 384] on button "Proceed" at bounding box center [599, 398] width 135 height 35
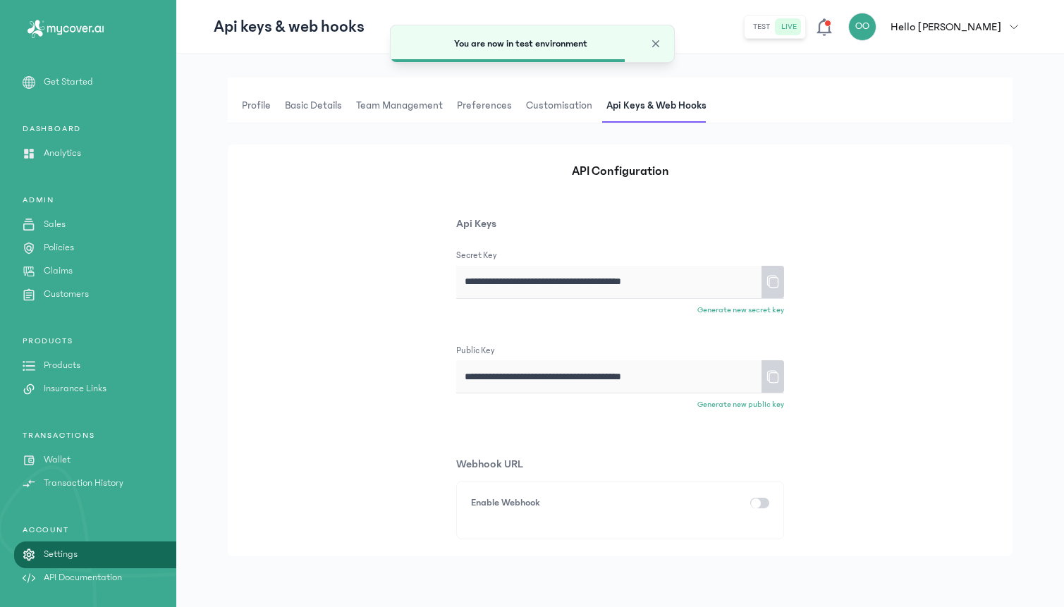
scroll to position [10, 0]
click at [756, 503] on div "button" at bounding box center [756, 503] width 10 height 10
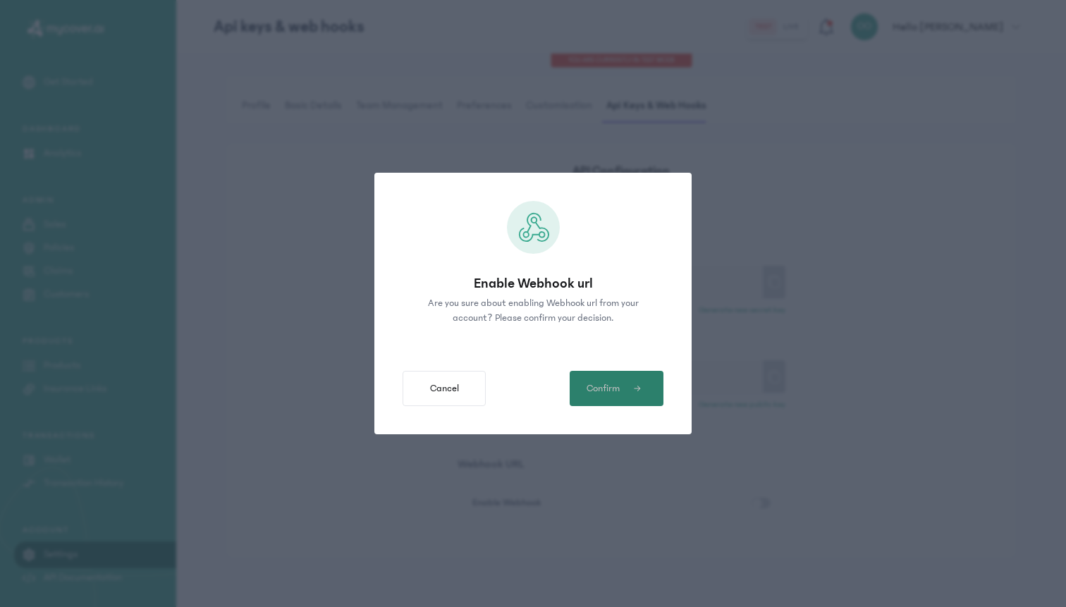
click at [616, 390] on span "Confirm" at bounding box center [603, 388] width 33 height 15
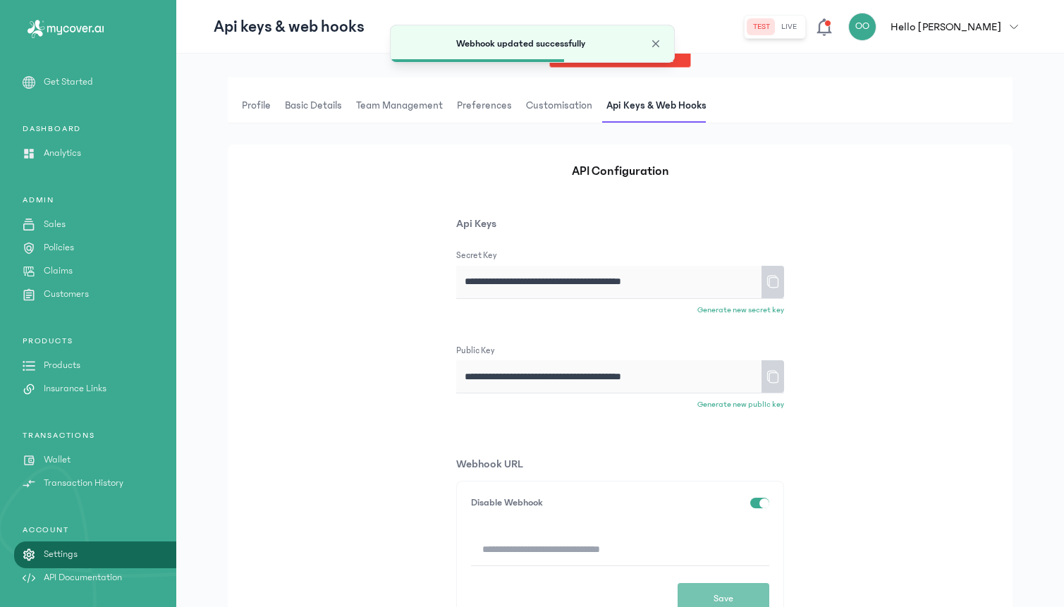
scroll to position [0, 0]
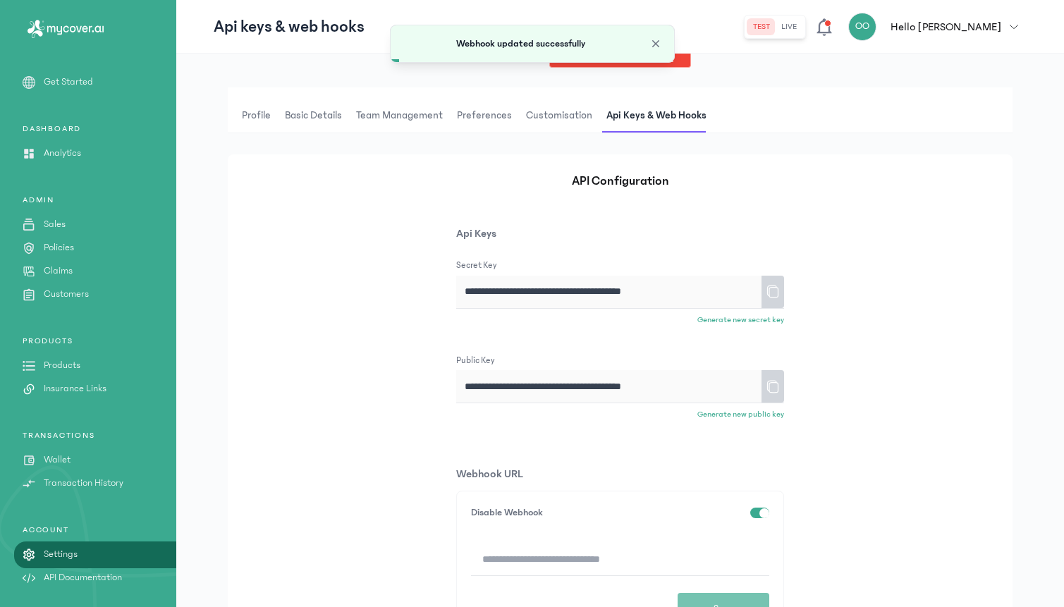
click at [470, 109] on span "Preferences" at bounding box center [484, 116] width 61 height 34
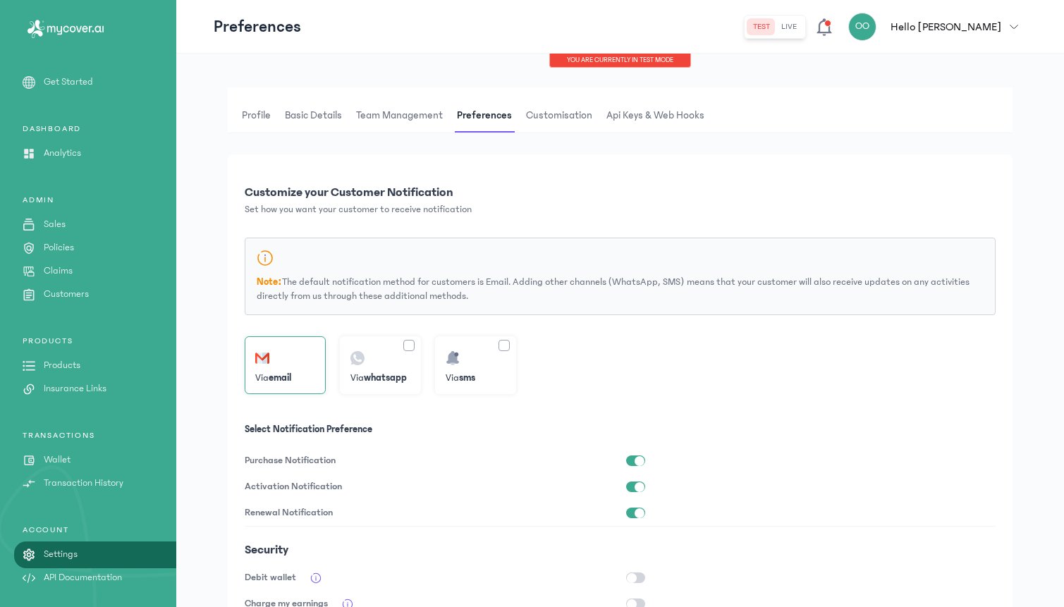
click at [415, 123] on span "Team Management" at bounding box center [399, 116] width 92 height 34
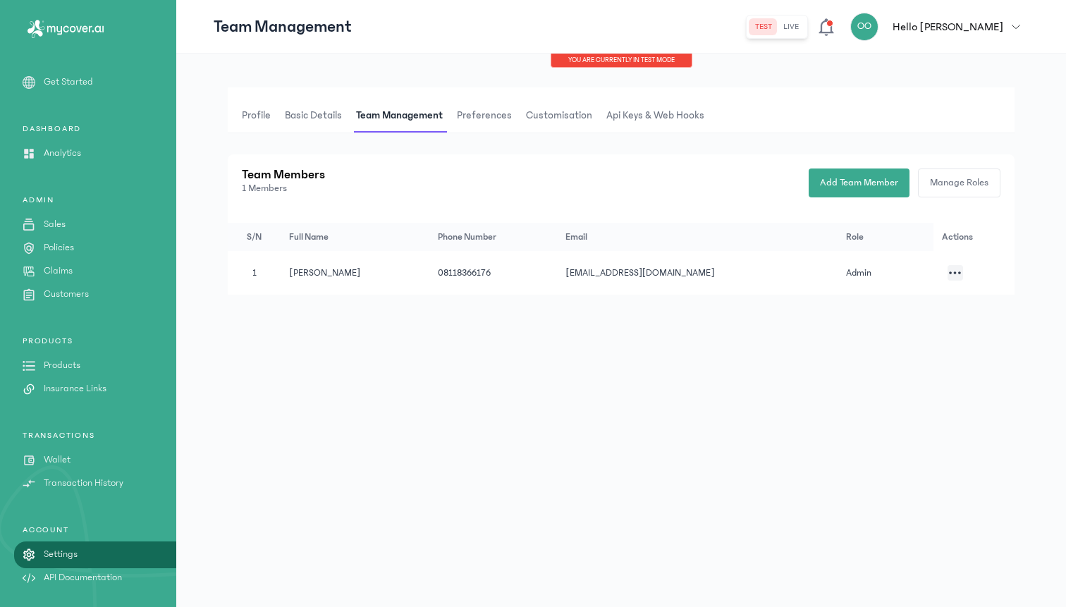
click at [334, 117] on span "Basic details" at bounding box center [313, 116] width 63 height 34
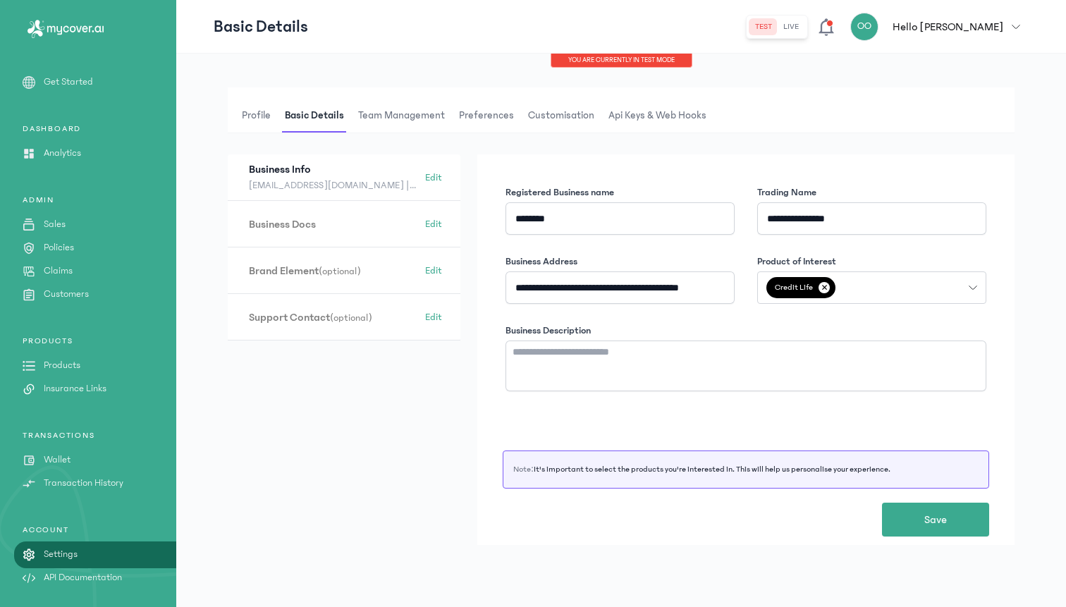
click at [392, 115] on span "Team Management" at bounding box center [401, 116] width 92 height 34
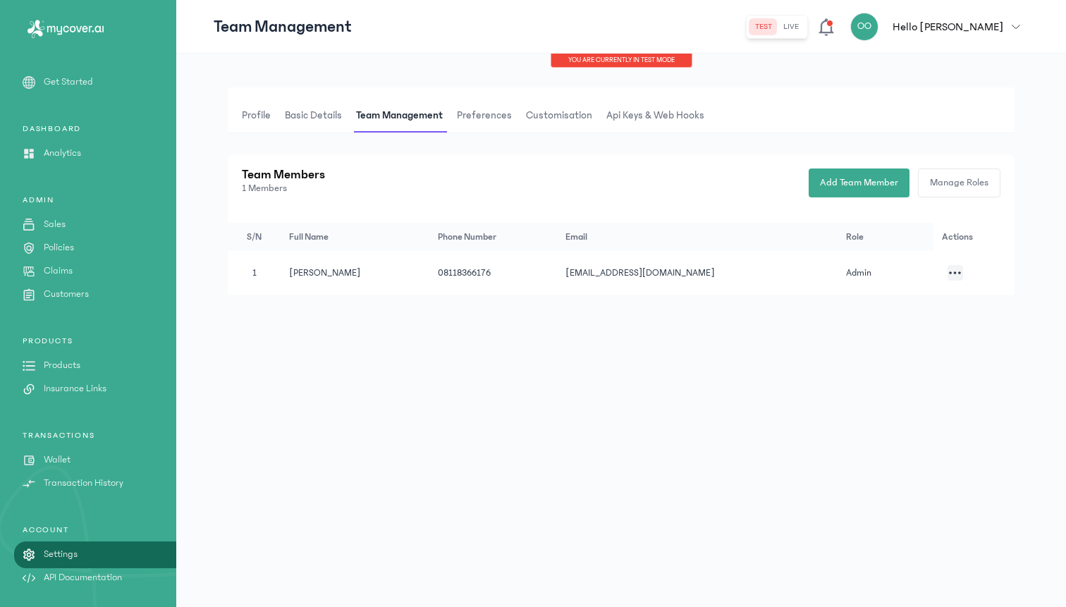
click at [539, 121] on span "Customisation" at bounding box center [559, 116] width 72 height 34
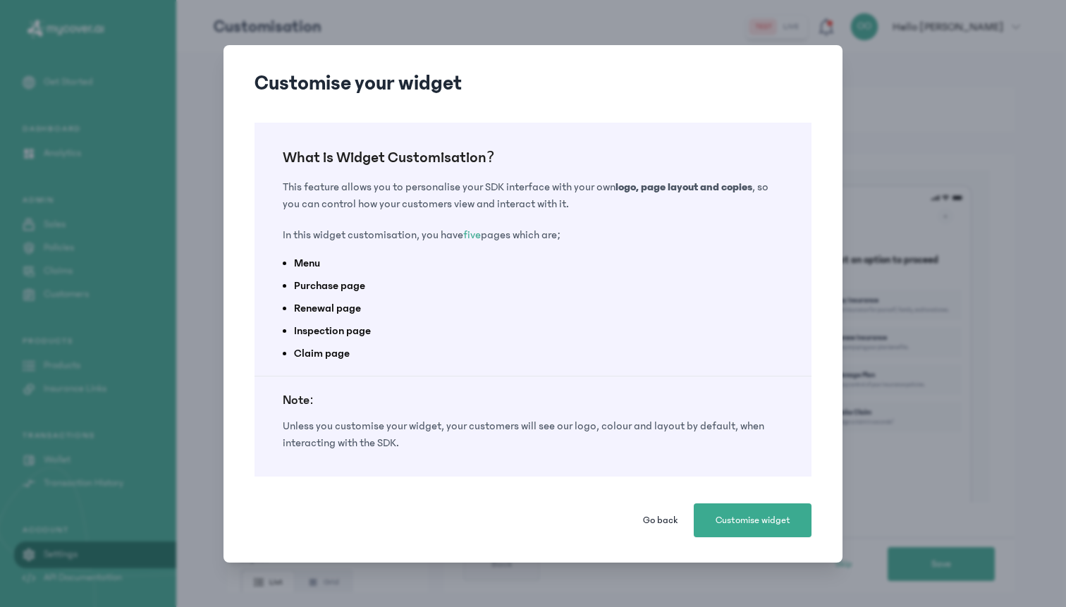
click at [654, 514] on span "Go back" at bounding box center [660, 520] width 35 height 14
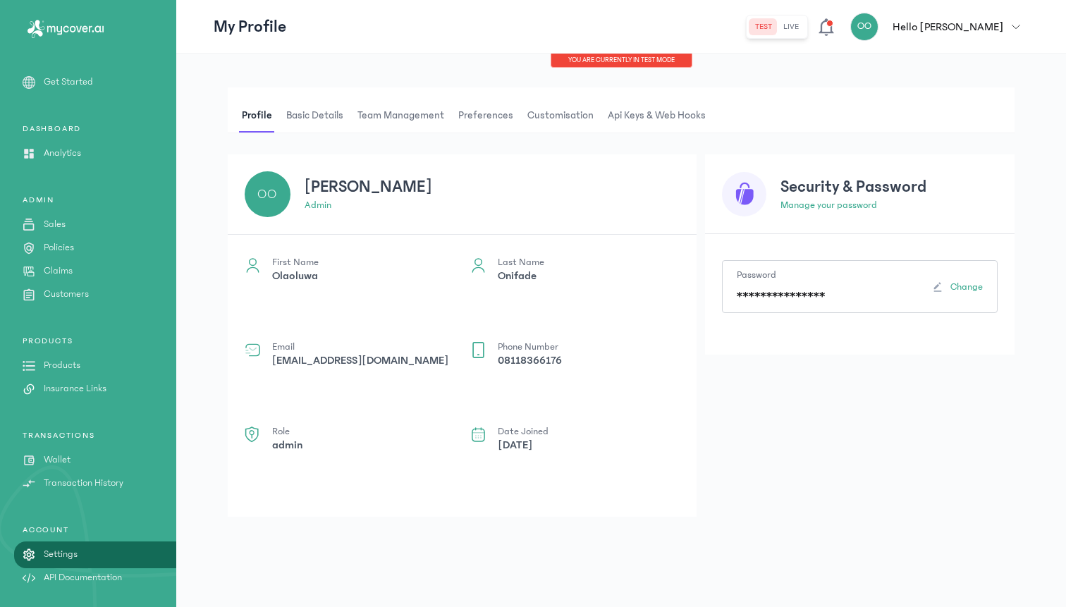
click at [628, 123] on span "Api Keys & Web hooks" at bounding box center [657, 116] width 104 height 34
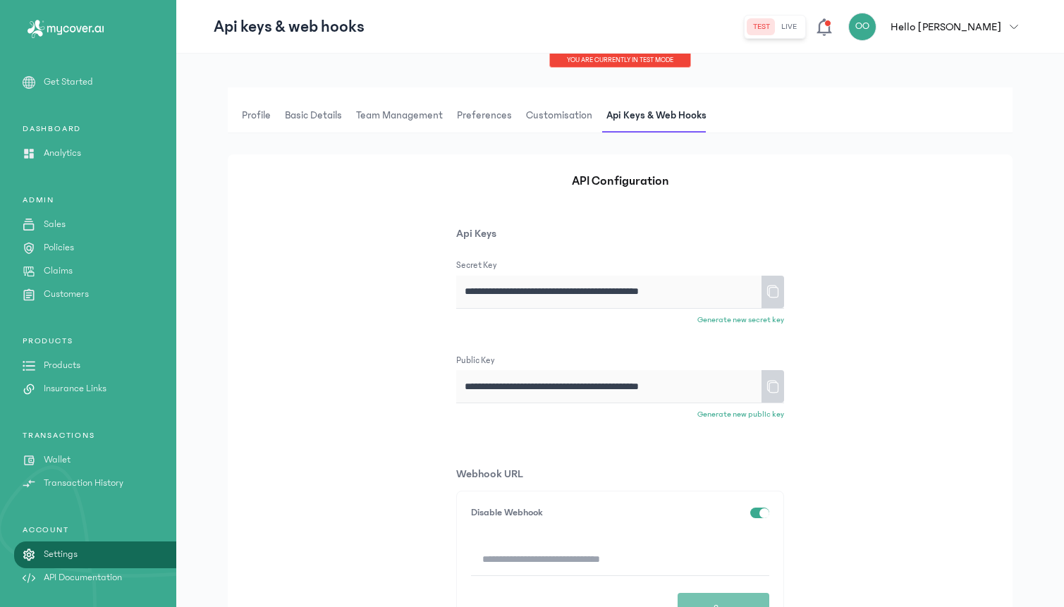
scroll to position [99, 0]
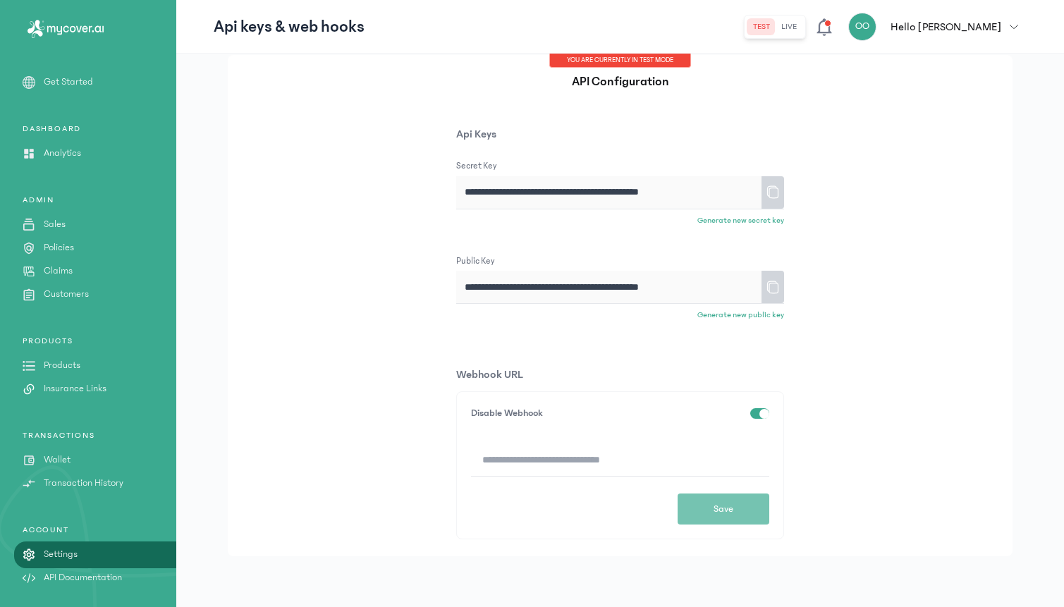
click at [546, 462] on input at bounding box center [620, 459] width 298 height 32
click at [392, 400] on div "**********" at bounding box center [620, 305] width 785 height 501
